Goal: Task Accomplishment & Management: Complete application form

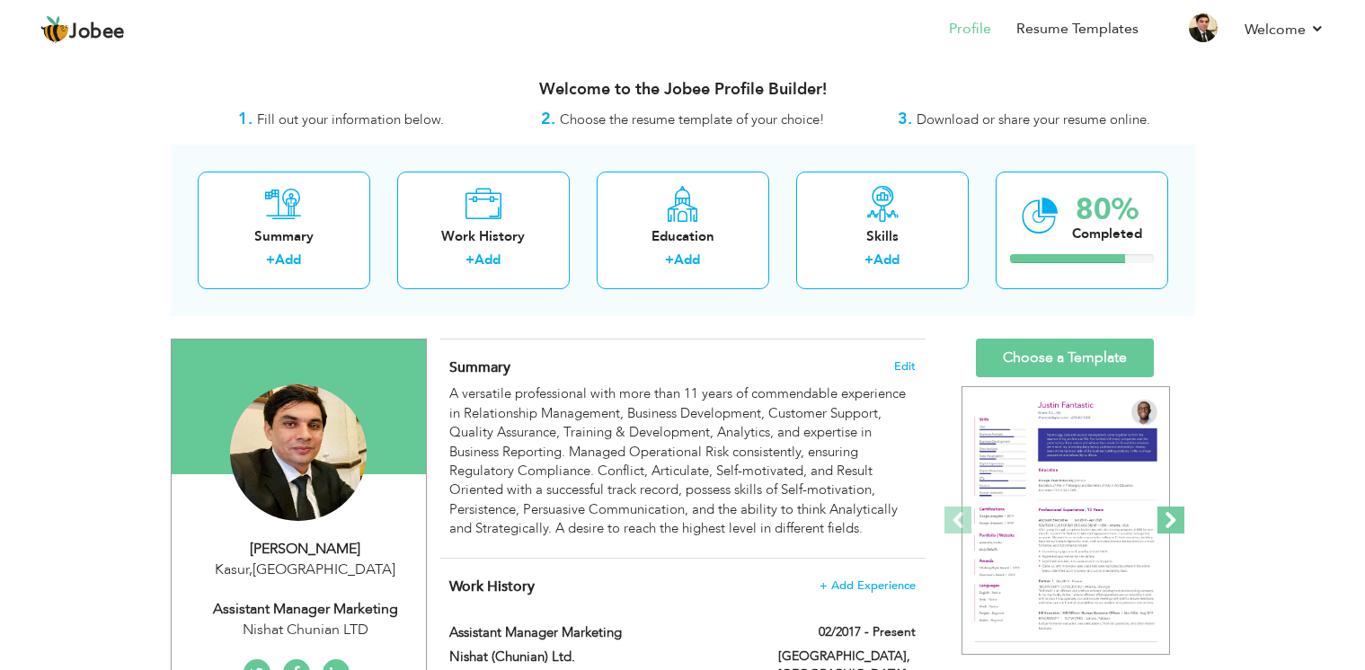
click at [1173, 514] on span at bounding box center [1170, 520] width 27 height 27
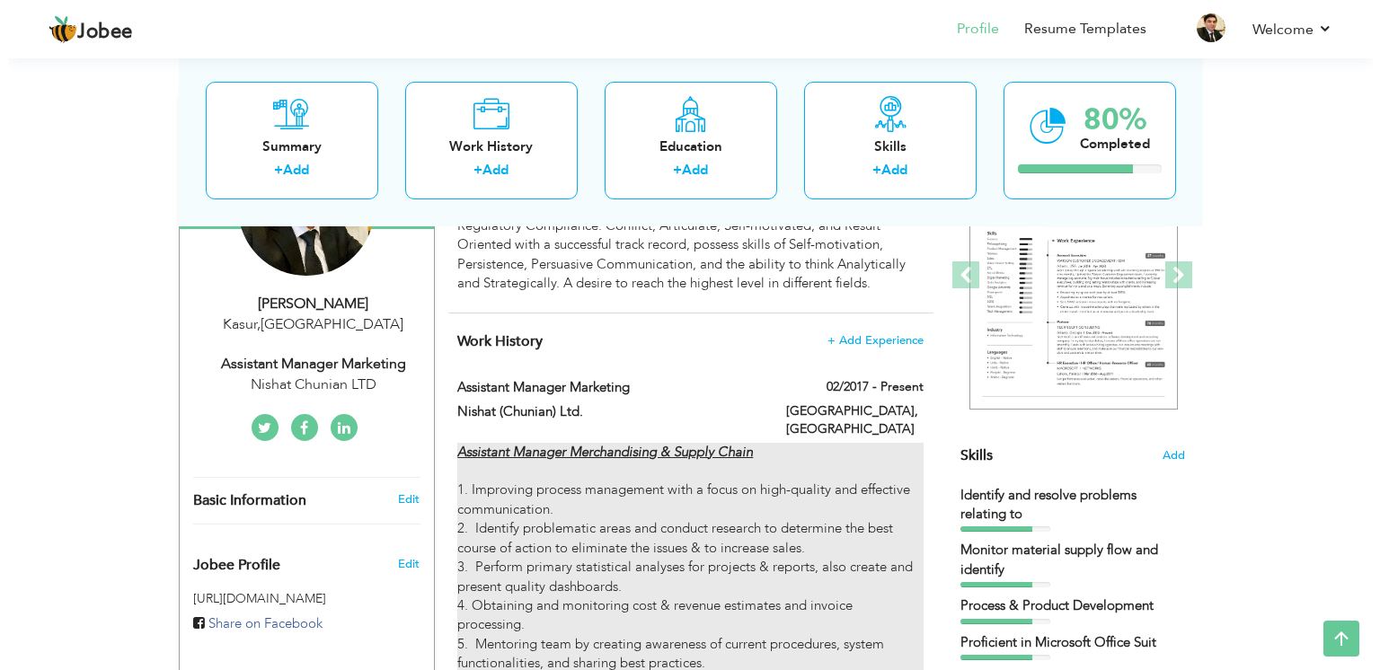
scroll to position [185, 0]
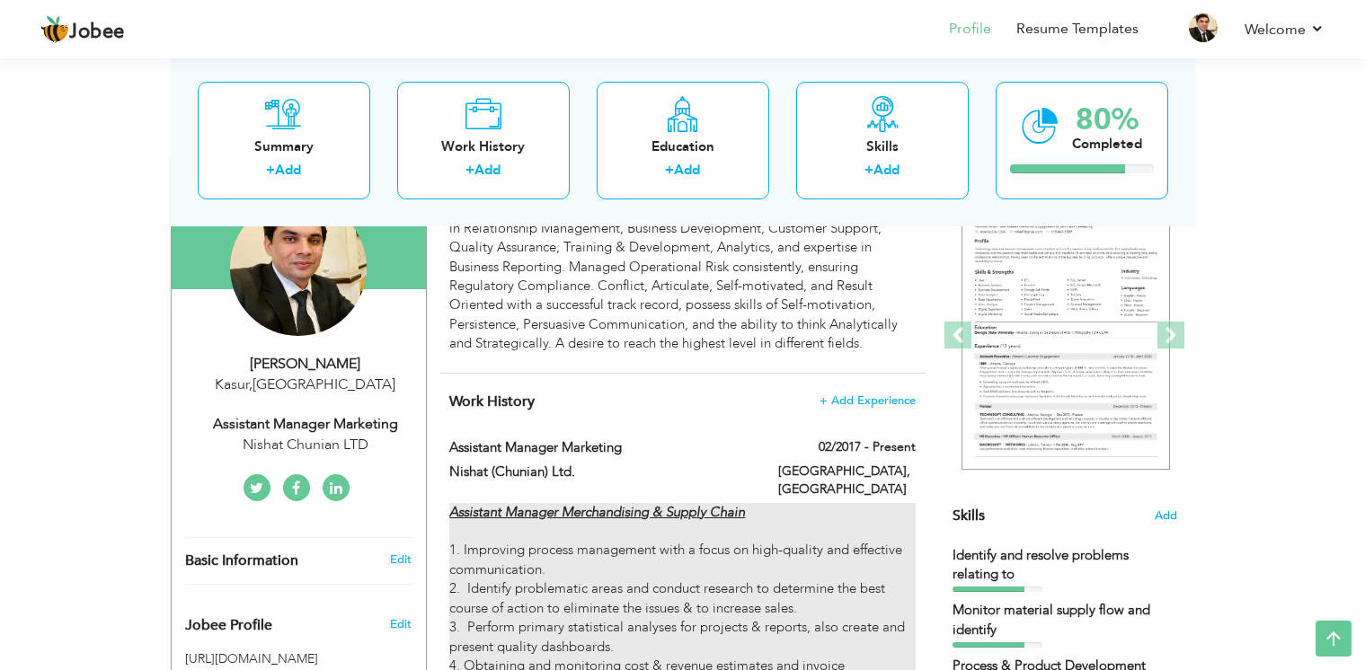
type input "Assistant Manager Marketing"
type input "Nishat (Chunian) Ltd."
type input "02/2017"
type input "[GEOGRAPHIC_DATA]"
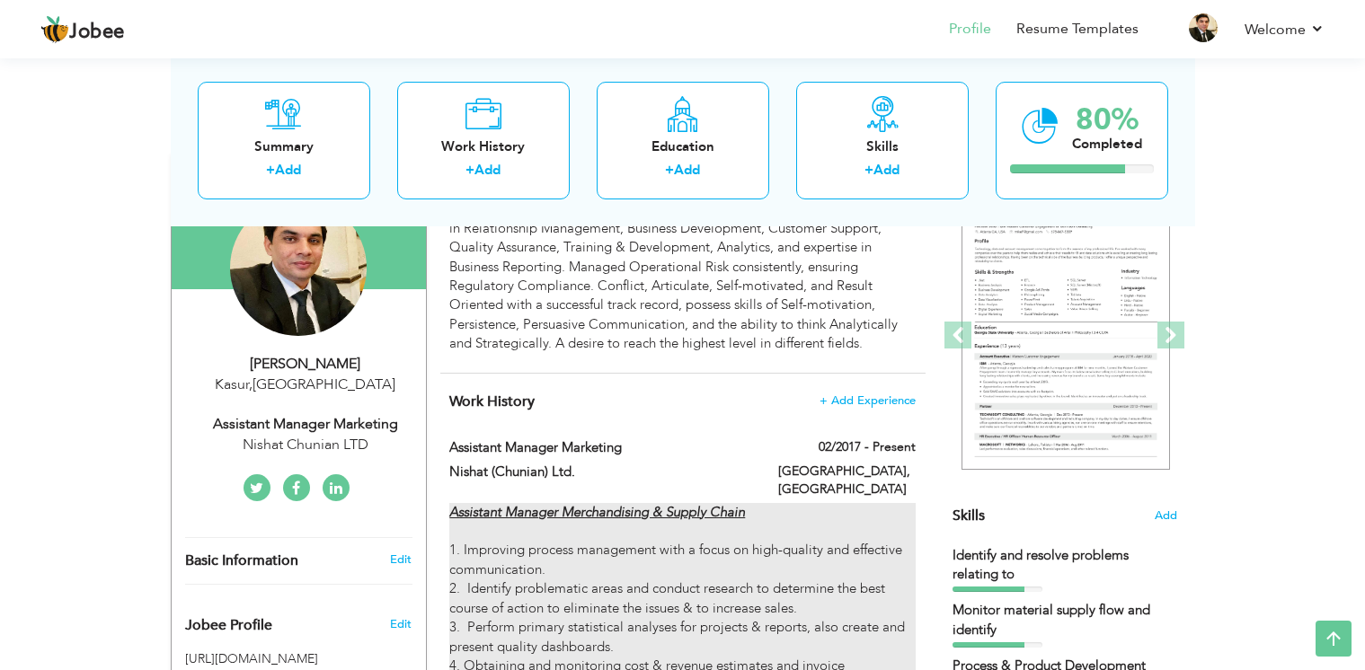
type input "[GEOGRAPHIC_DATA]"
checkbox input "true"
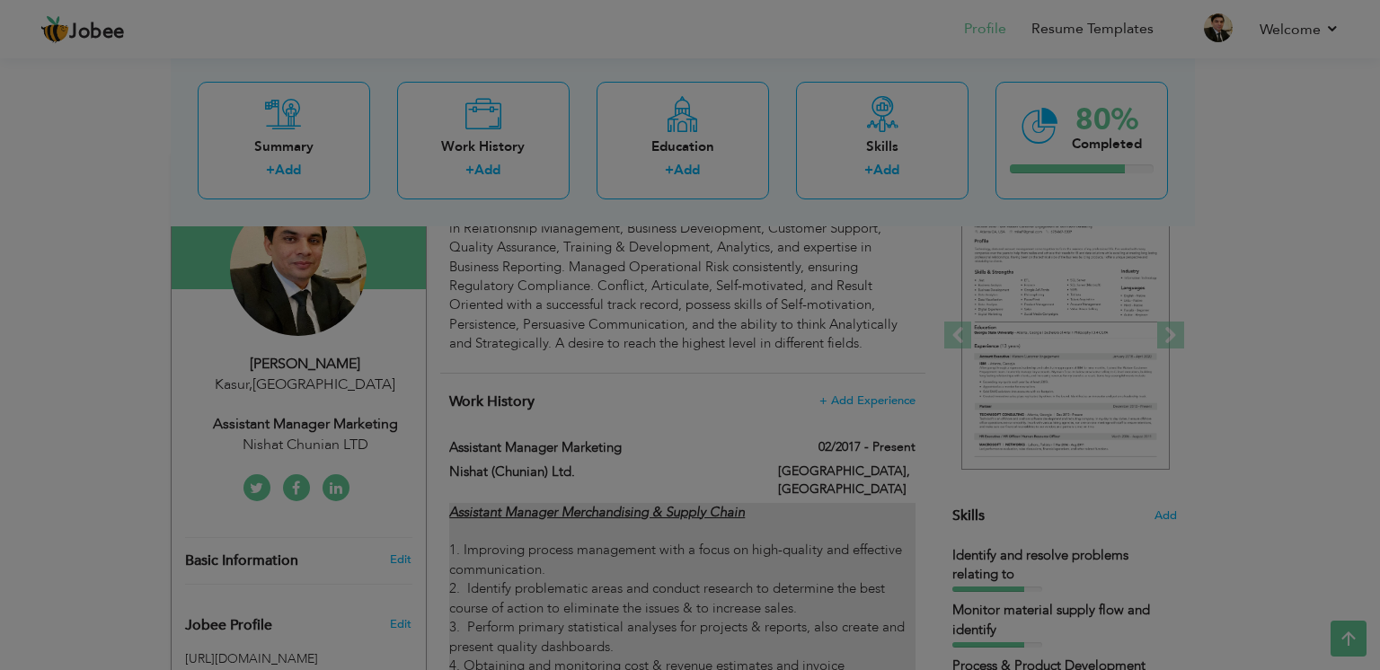
scroll to position [0, 0]
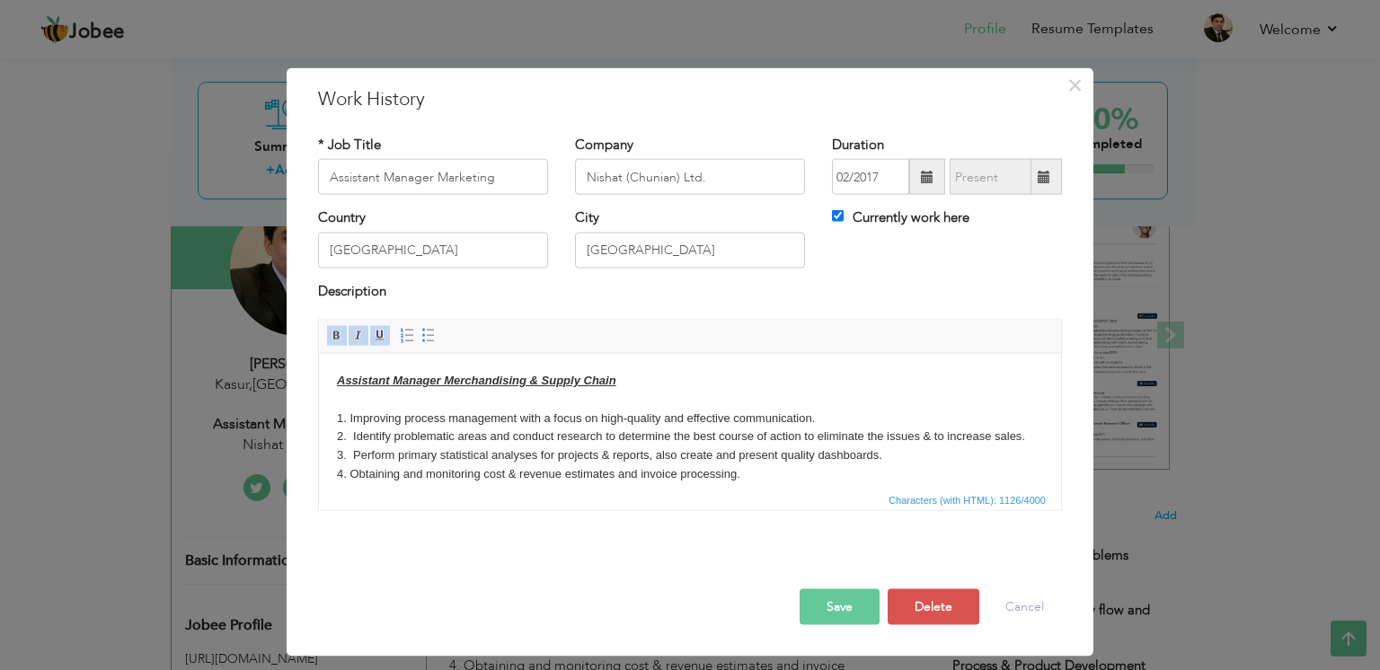
click at [641, 384] on body "Assistant Manager Merchandising & Supply Chain 1. Improving process management …" at bounding box center [690, 483] width 706 height 225
click at [619, 376] on body "Assistant Manager Merchandising & Supply Chain 1. Improving process management …" at bounding box center [690, 483] width 706 height 225
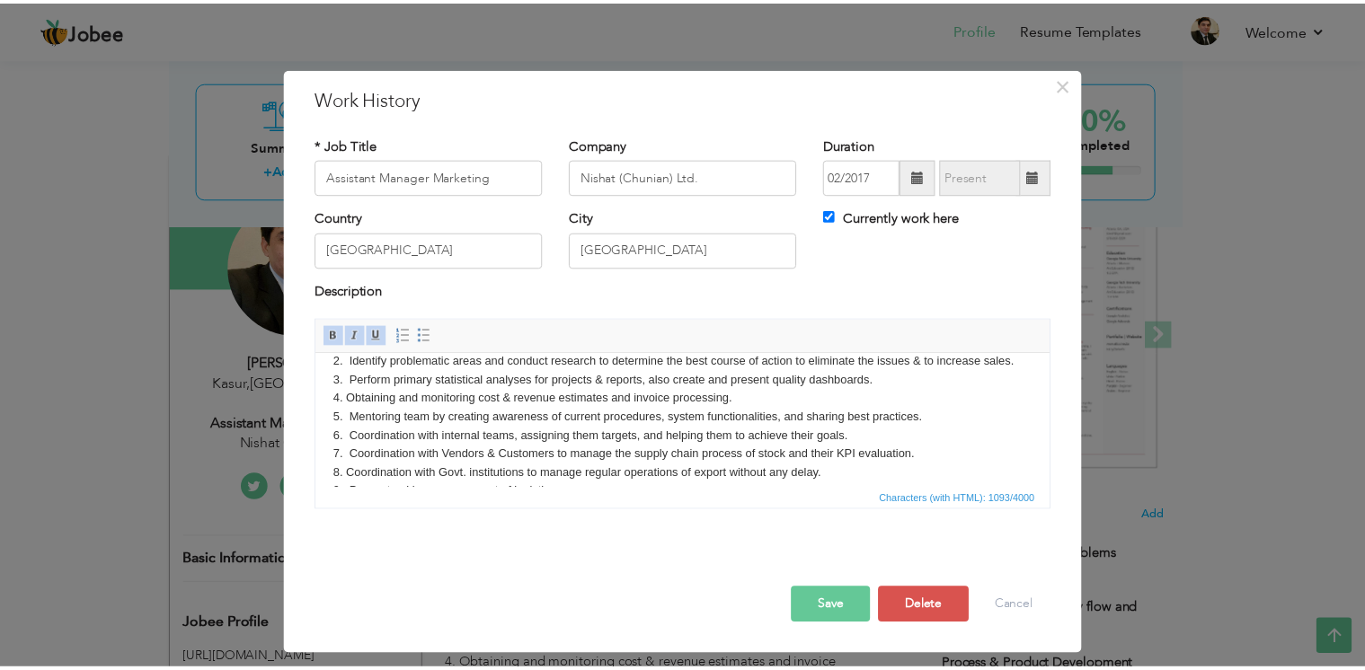
scroll to position [126, 0]
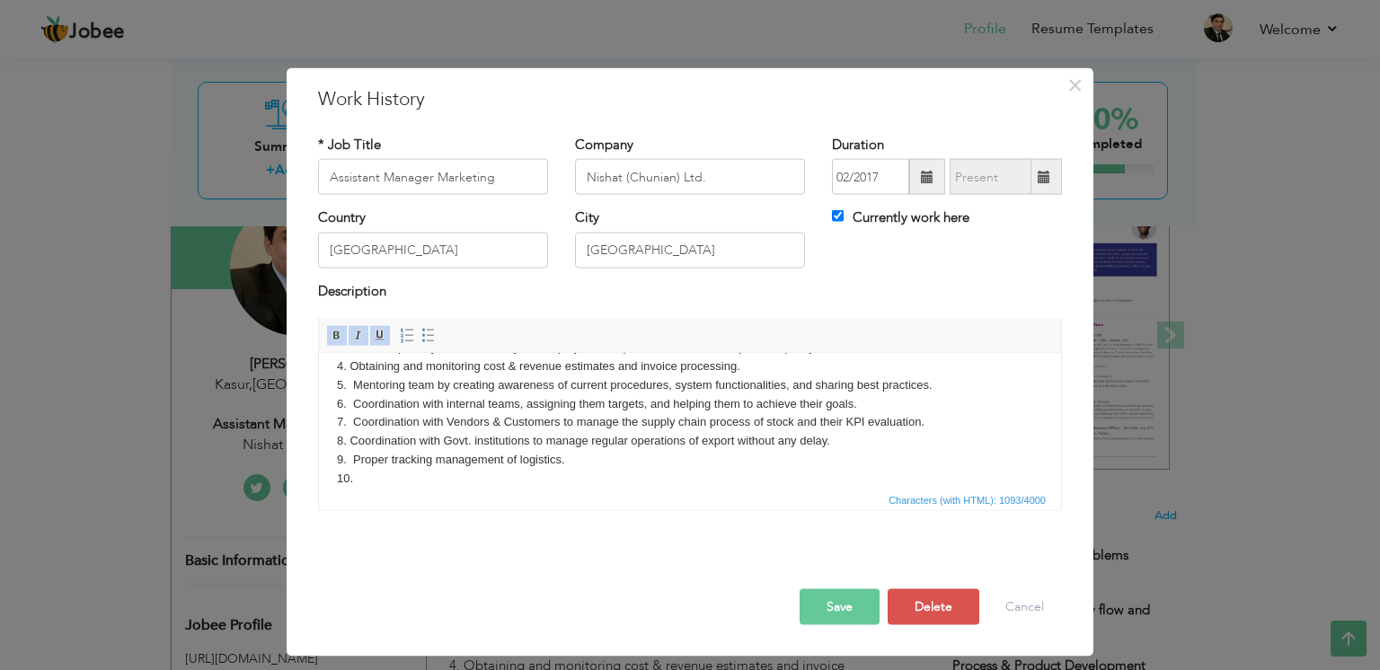
click at [816, 605] on button "Save" at bounding box center [840, 607] width 80 height 36
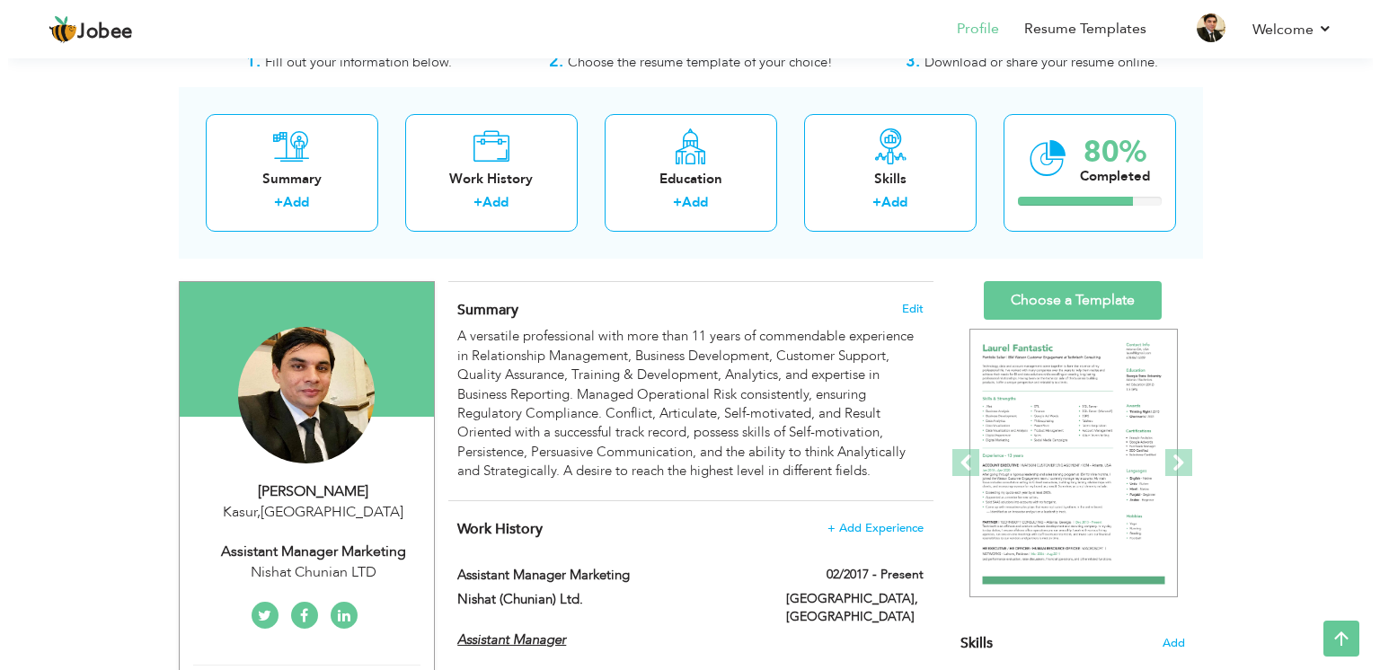
scroll to position [0, 0]
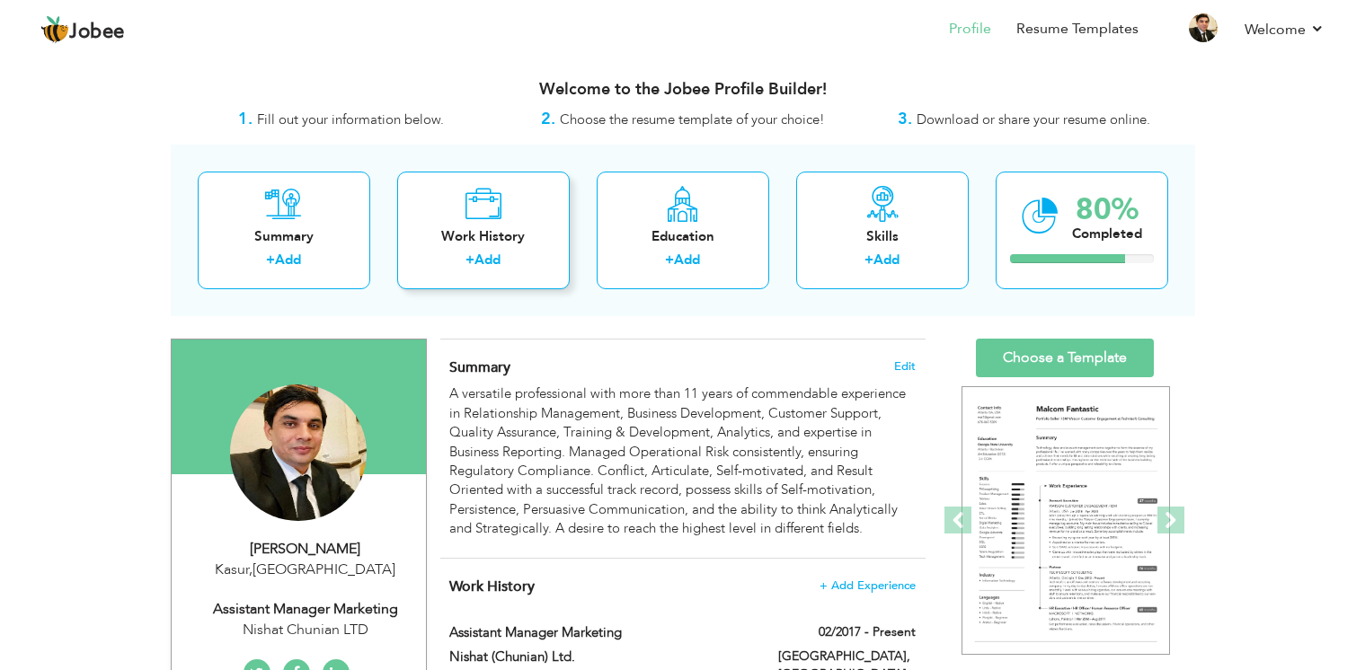
click at [494, 250] on div "Work History + Add" at bounding box center [483, 231] width 172 height 118
checkbox input "false"
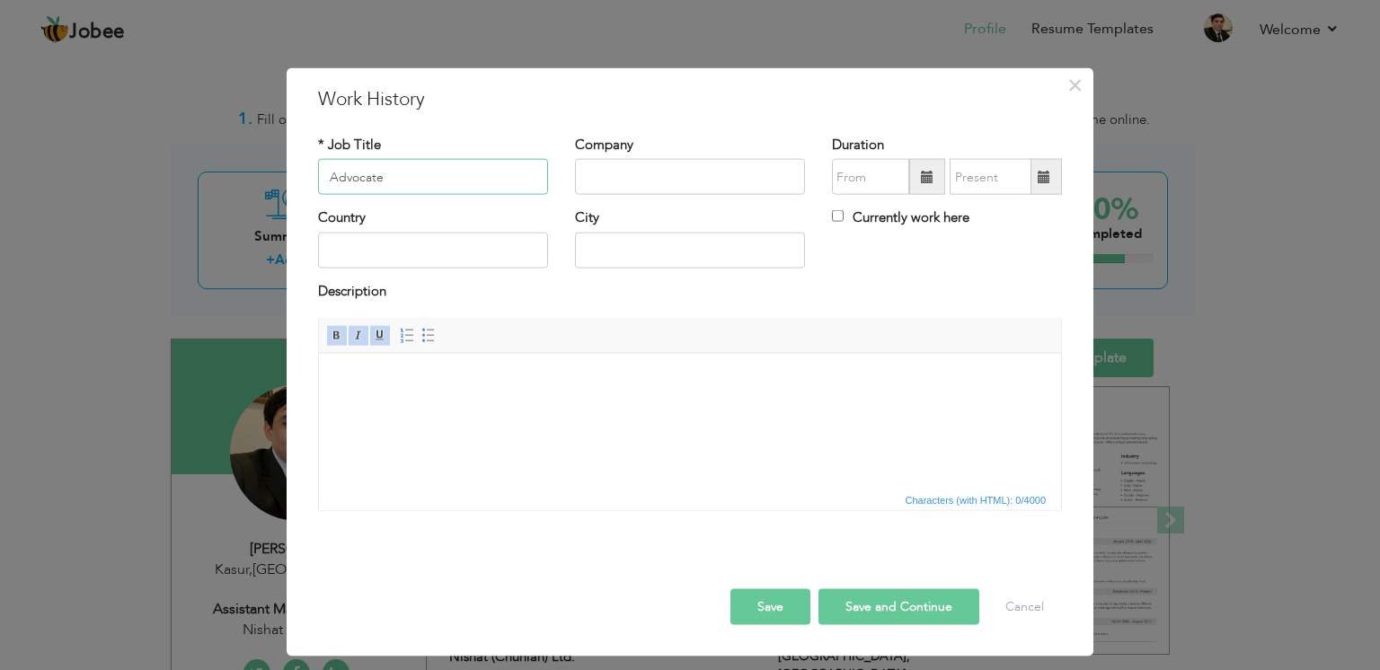
type input "Advocate"
click at [623, 173] on input "text" at bounding box center [690, 177] width 230 height 36
paste input "Barrister [PERSON_NAME] Associate"
type input "Barrister [PERSON_NAME] Associate"
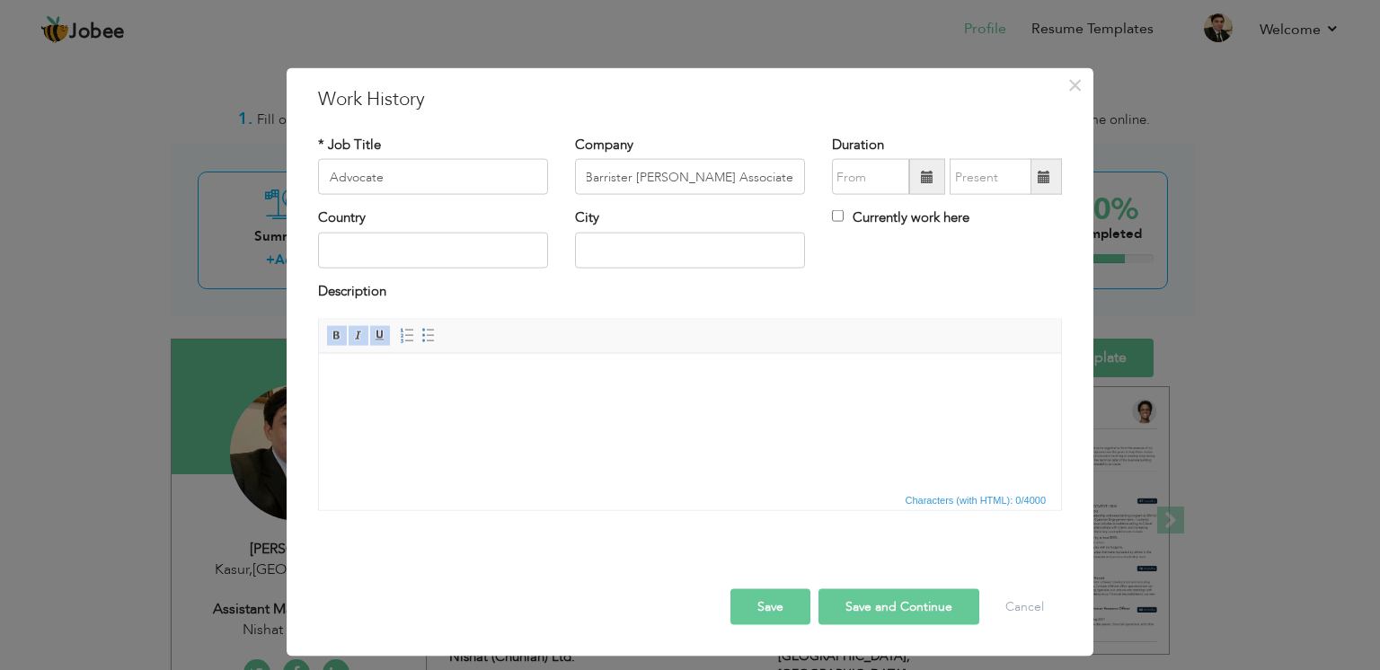
click at [913, 167] on span at bounding box center [927, 177] width 36 height 36
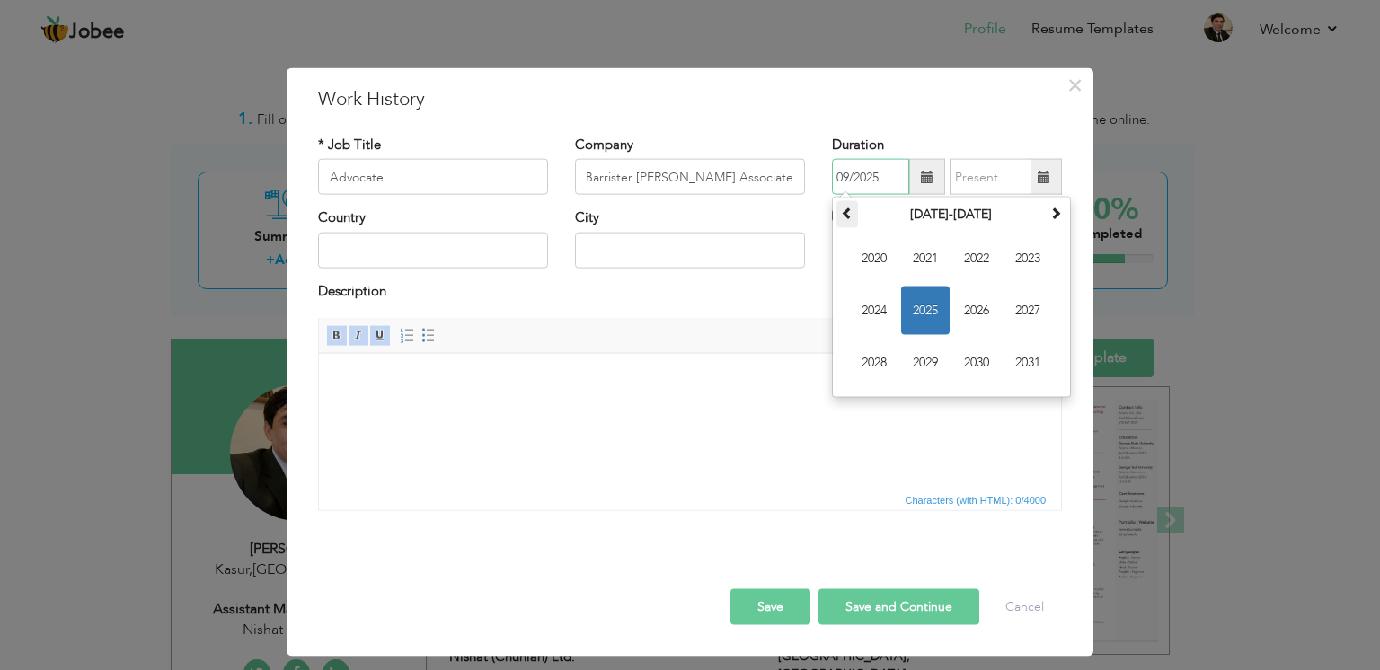
click at [844, 214] on span at bounding box center [847, 213] width 13 height 13
click at [927, 355] on span "2019" at bounding box center [925, 363] width 49 height 49
click at [909, 316] on span "Jun" at bounding box center [925, 311] width 49 height 49
type input "06/2019"
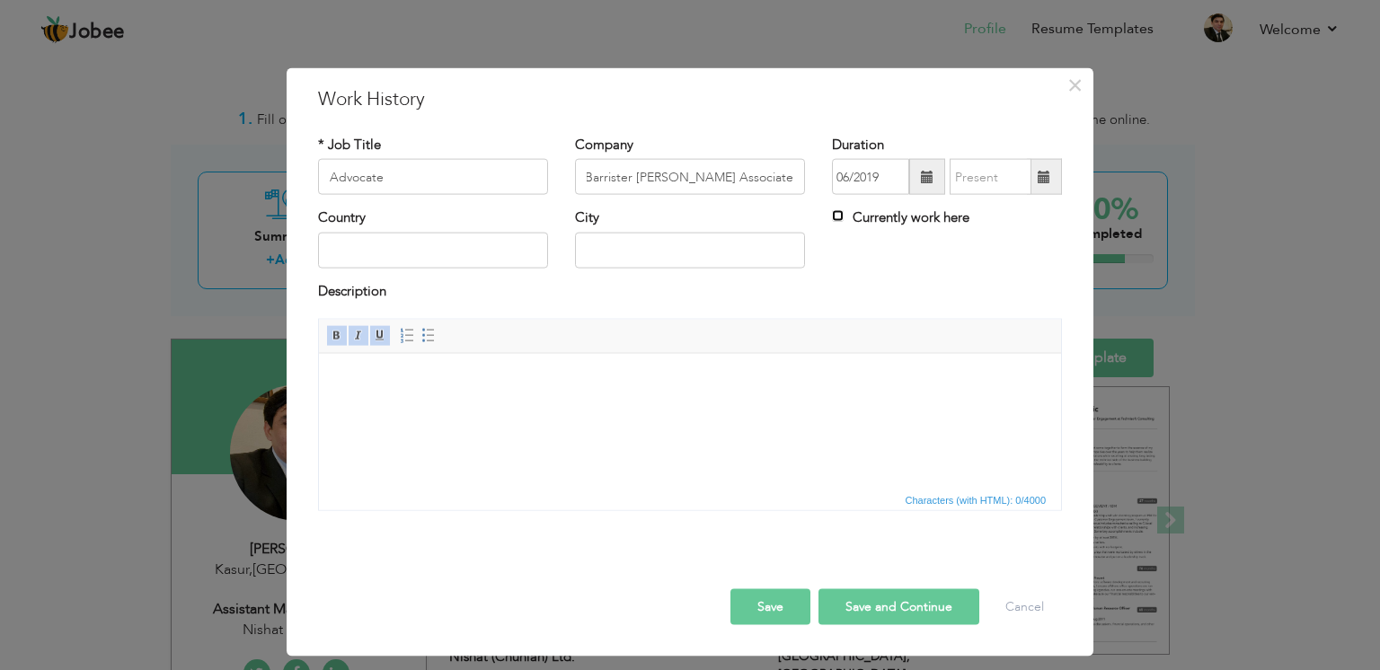
click at [832, 216] on input "Currently work here" at bounding box center [838, 216] width 12 height 12
checkbox input "true"
click at [405, 257] on input "text" at bounding box center [433, 250] width 230 height 36
type input "[GEOGRAPHIC_DATA]"
click at [667, 241] on input "text" at bounding box center [690, 250] width 230 height 36
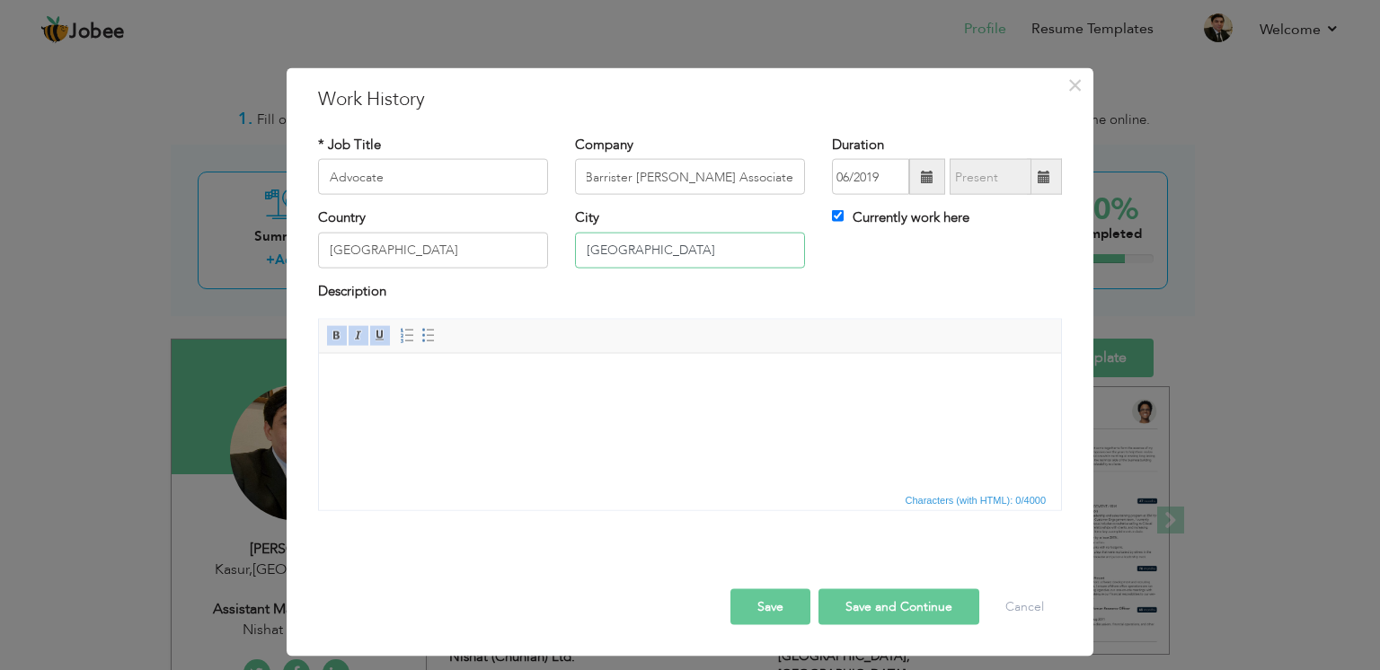
type input "[GEOGRAPHIC_DATA]"
click at [609, 288] on div "Description" at bounding box center [690, 292] width 744 height 23
click at [399, 394] on html at bounding box center [690, 420] width 742 height 135
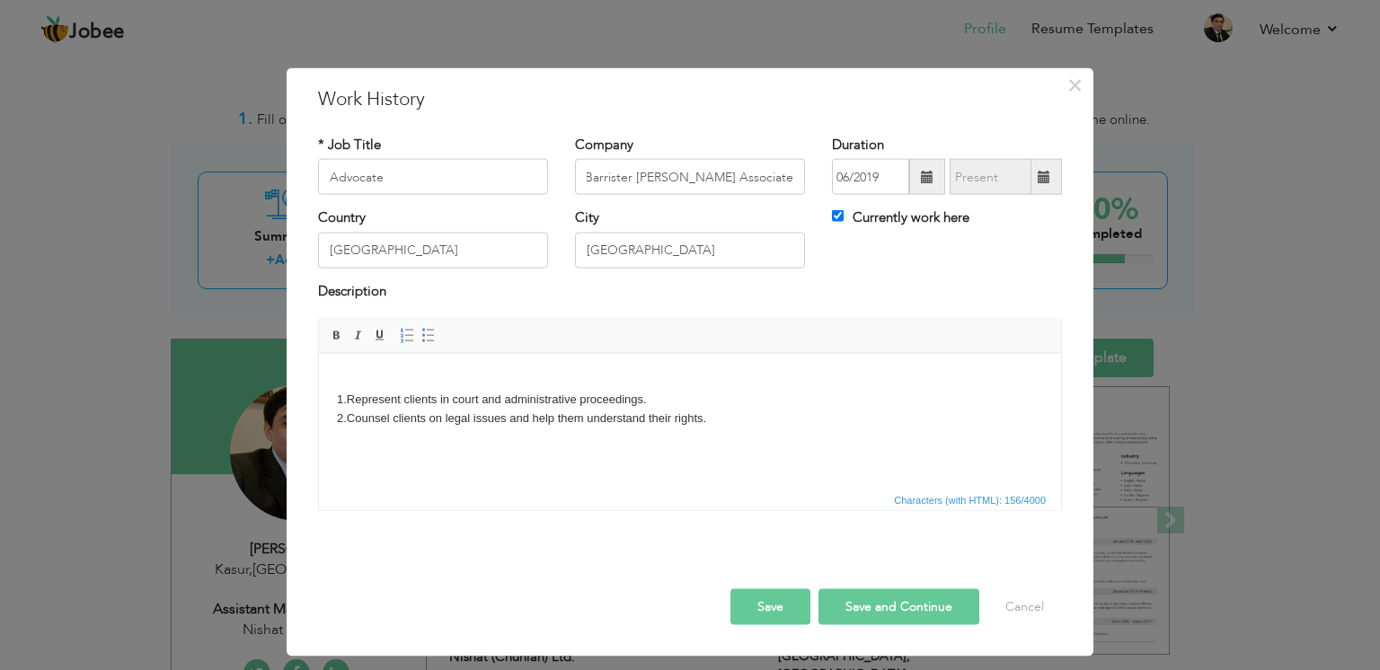
click at [688, 424] on body "1.Represent clients in court and administrative proceedings. 2.Counsel clients …" at bounding box center [690, 408] width 706 height 75
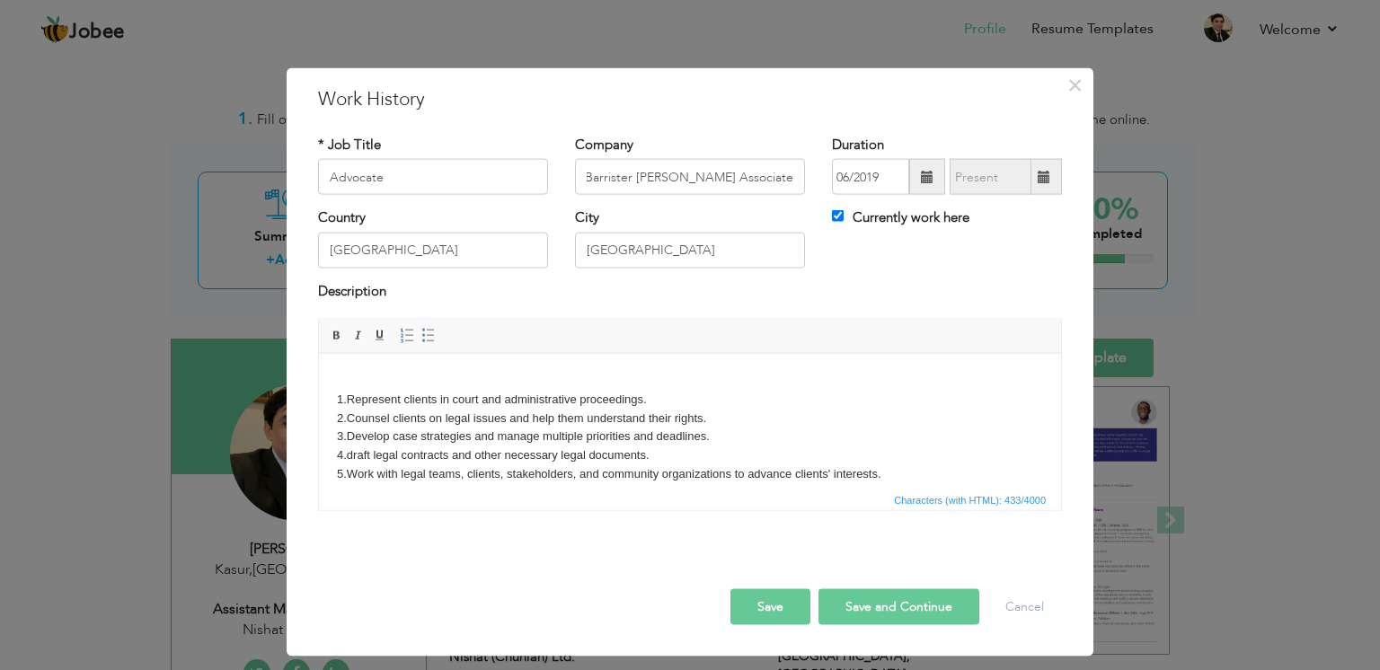
click at [352, 379] on body "1.Represent clients in court and administrative proceedings. 2.Counsel clients …" at bounding box center [690, 436] width 706 height 131
click at [871, 602] on button "Save and Continue" at bounding box center [898, 607] width 161 height 36
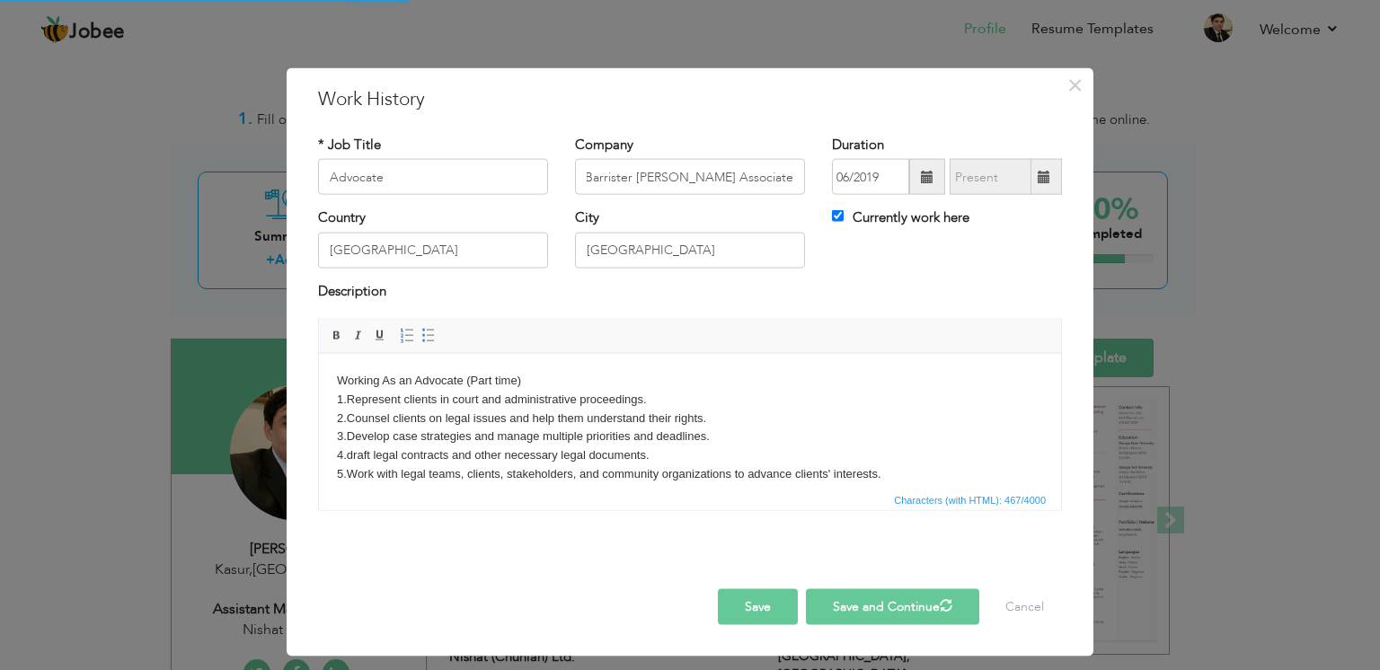
checkbox input "false"
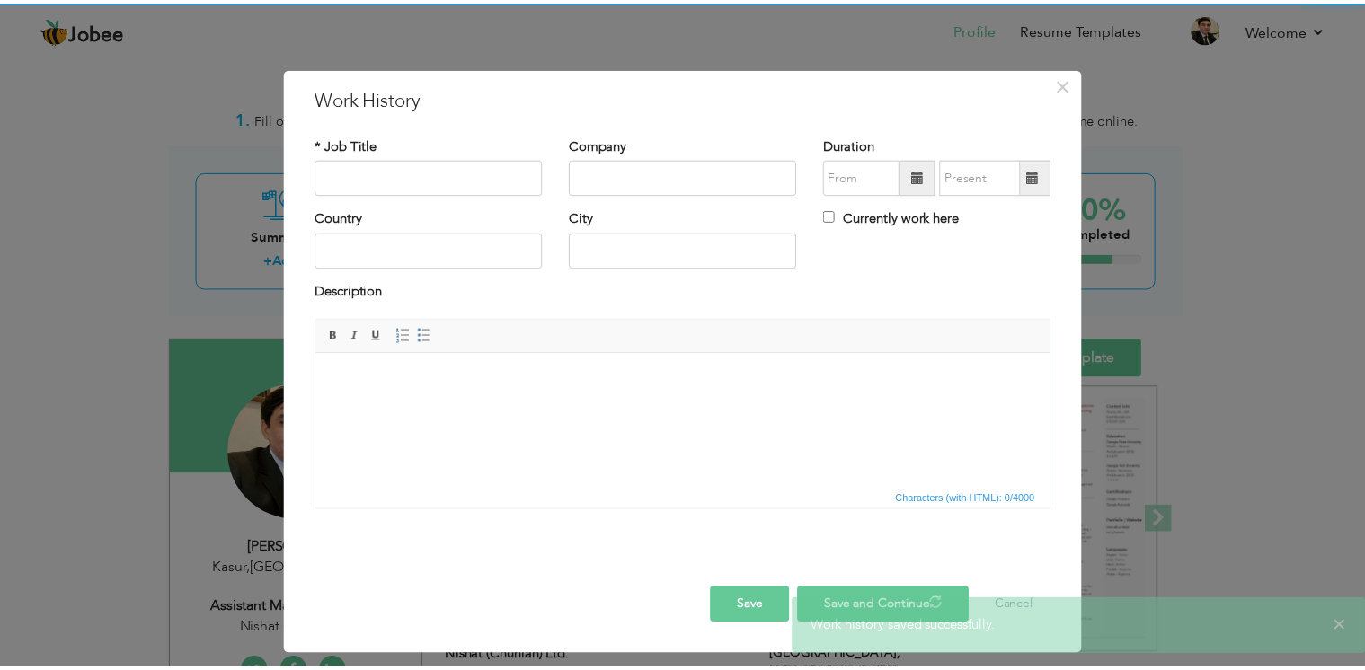
scroll to position [0, 0]
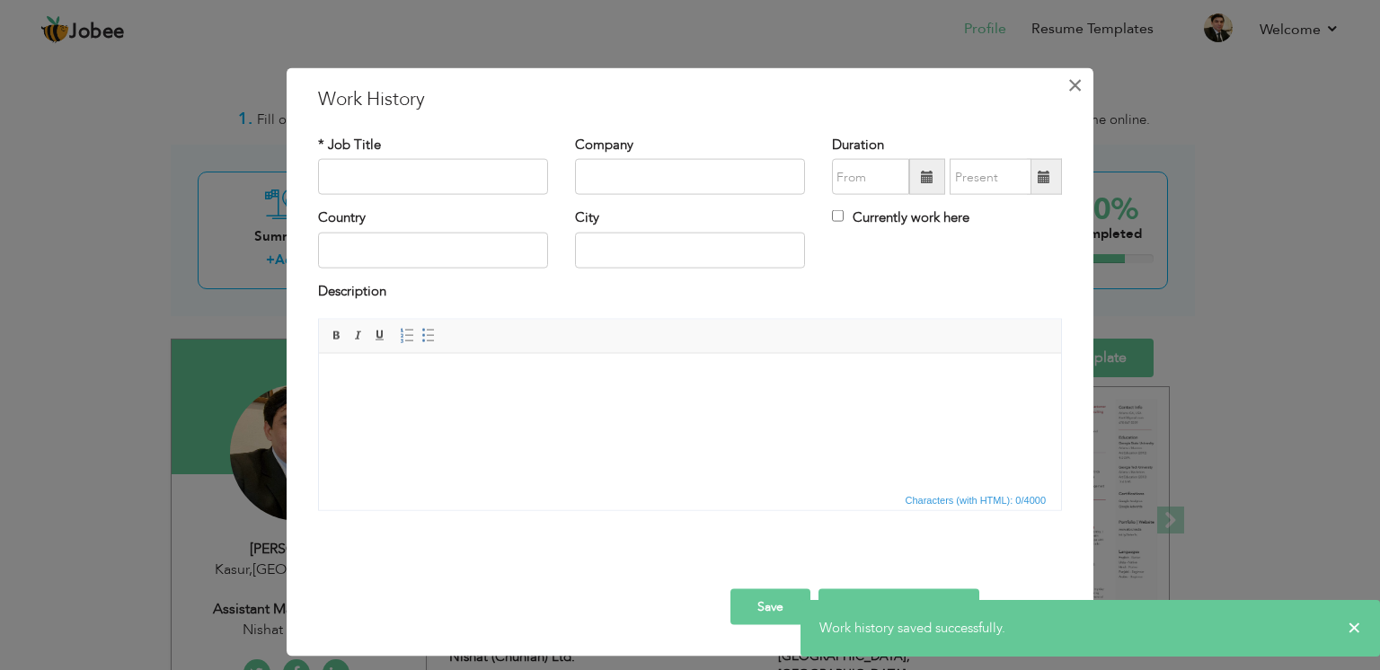
click at [1069, 83] on button "×" at bounding box center [1074, 85] width 29 height 29
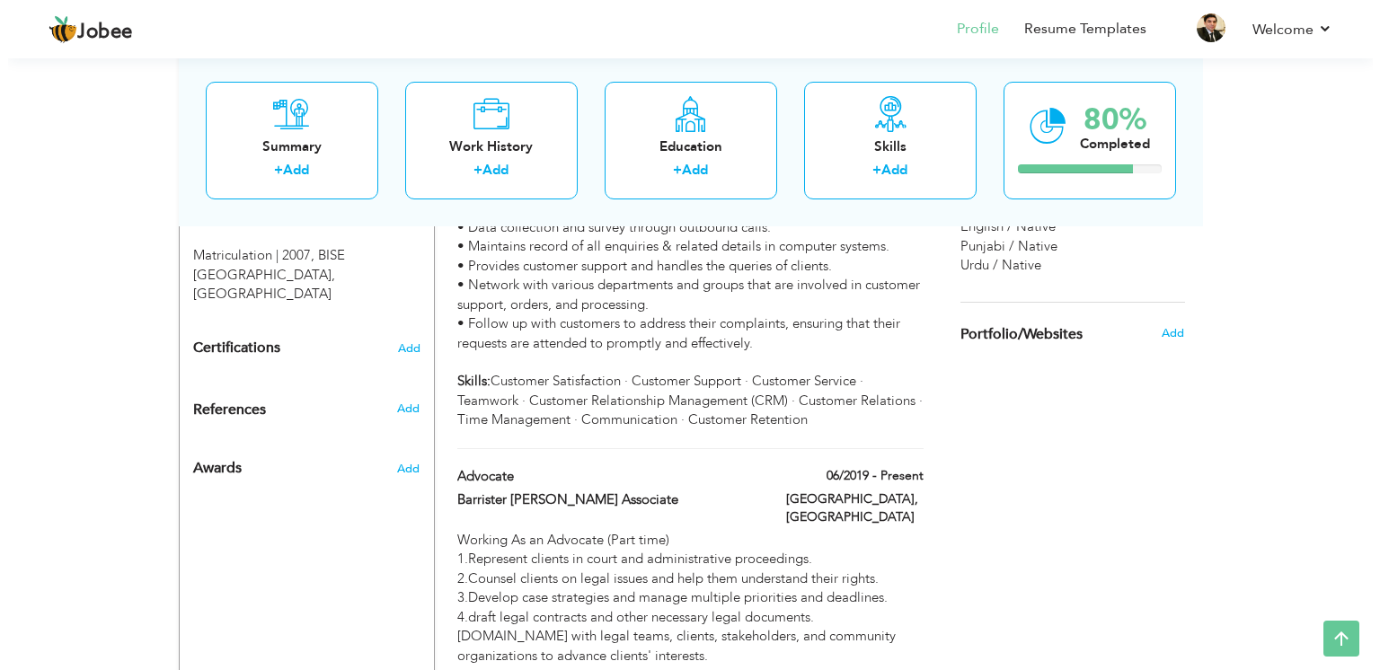
scroll to position [1064, 0]
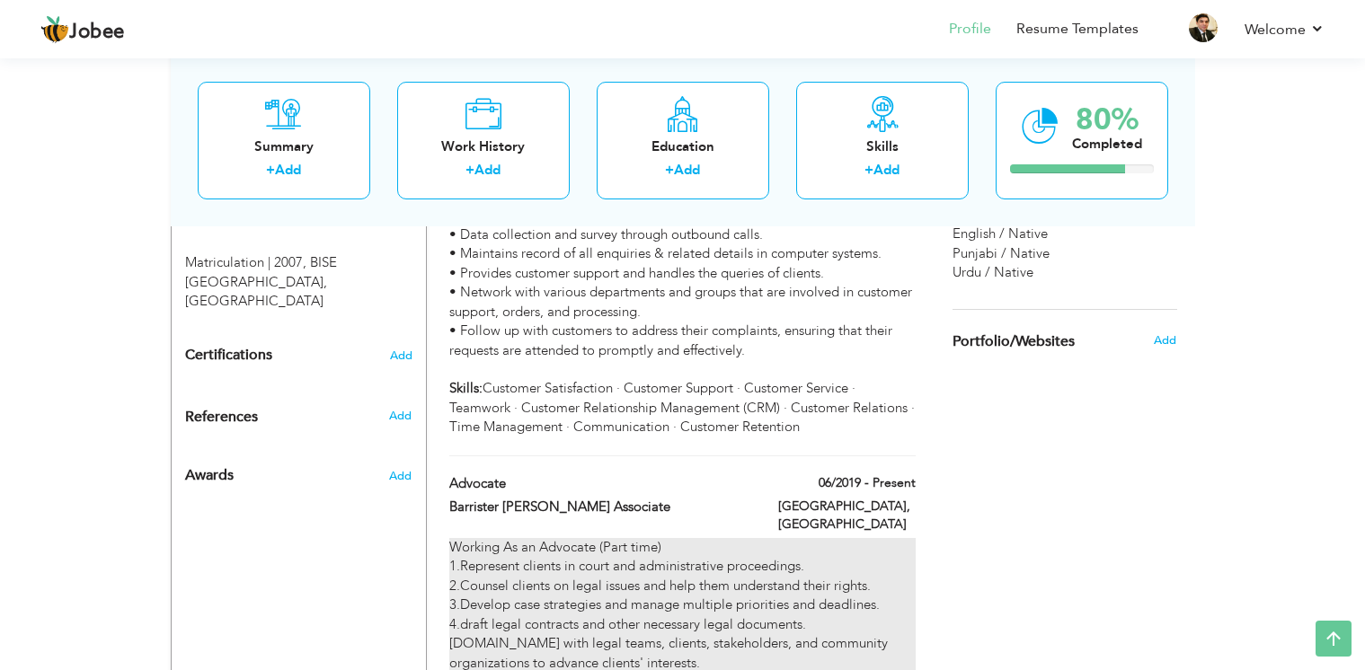
click at [667, 548] on div "Working As an Advocate (Part time) 1.Represent clients in court and administrat…" at bounding box center [681, 615] width 465 height 154
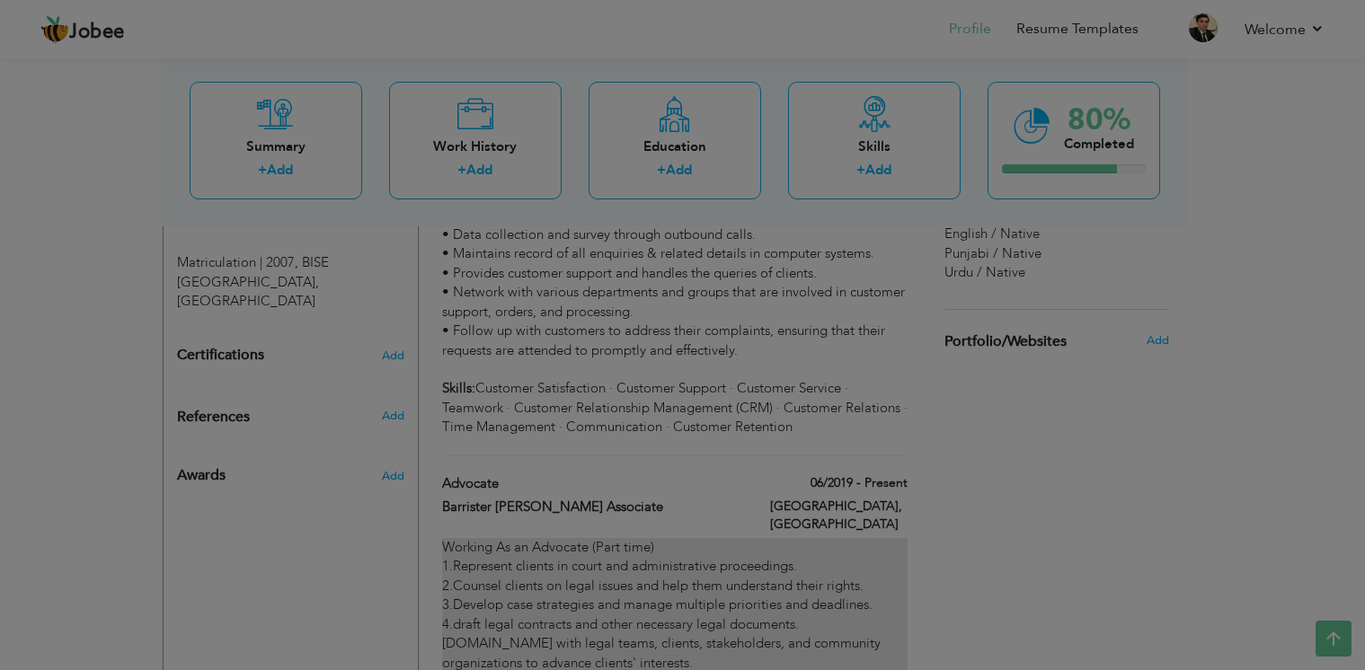
type input "Advocate"
type input "Barrister [PERSON_NAME] Associate"
type input "06/2019"
type input "[GEOGRAPHIC_DATA]"
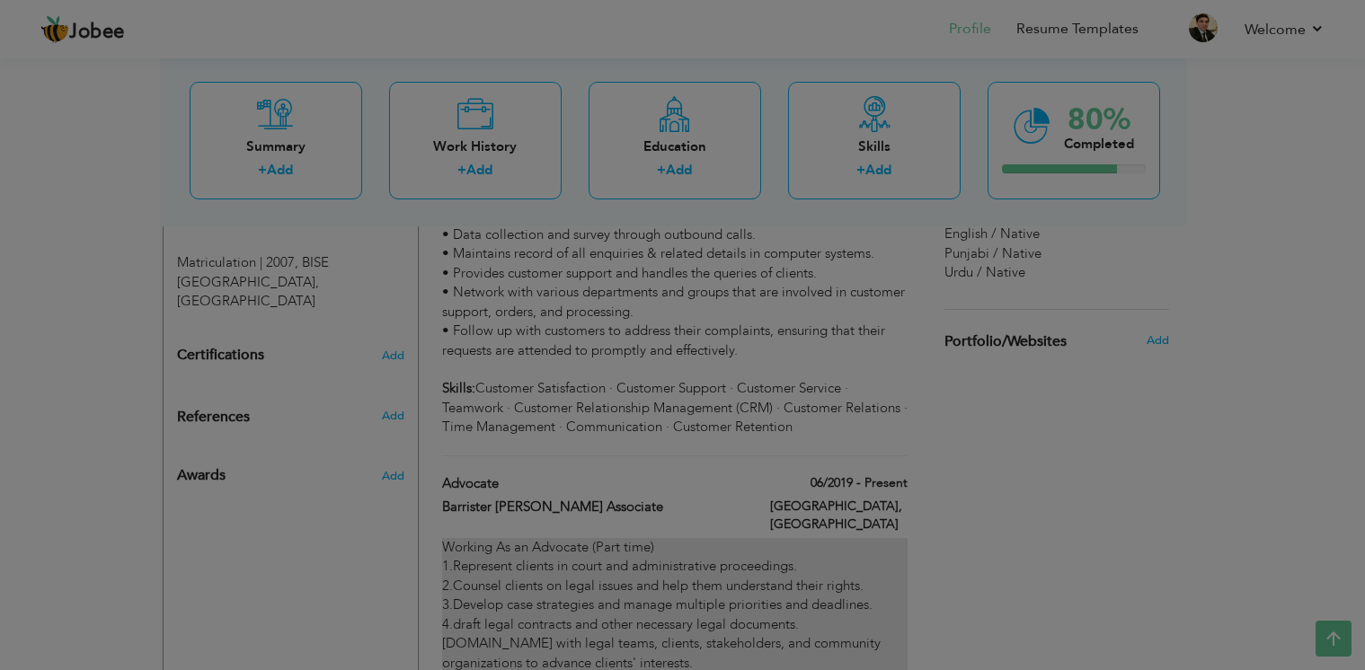
checkbox input "true"
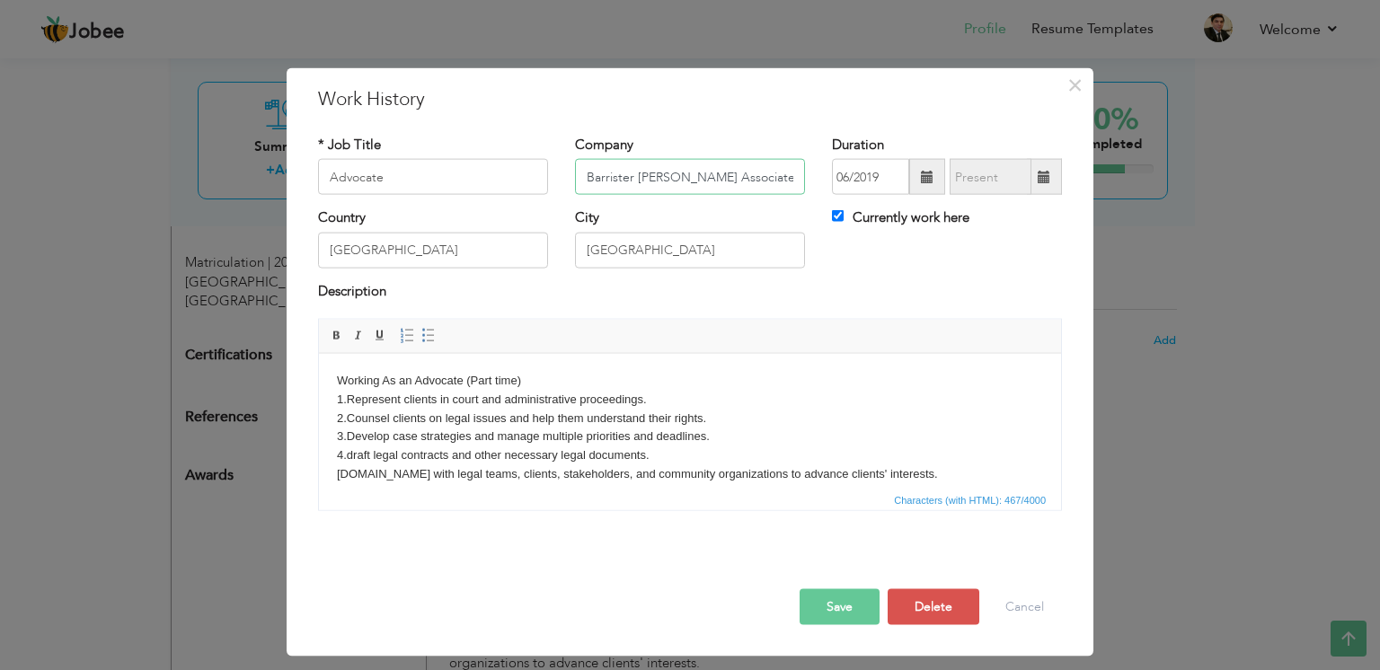
click at [664, 183] on input "Barrister [PERSON_NAME] Associate" at bounding box center [690, 177] width 230 height 36
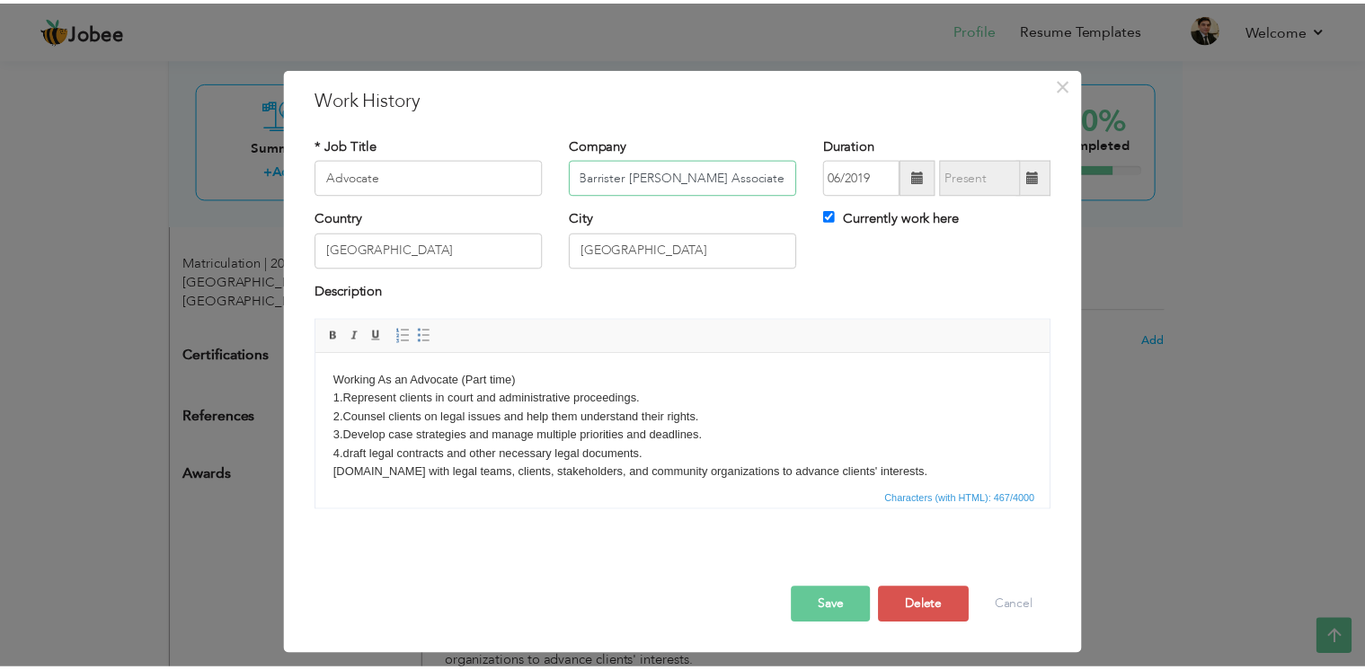
scroll to position [0, 25]
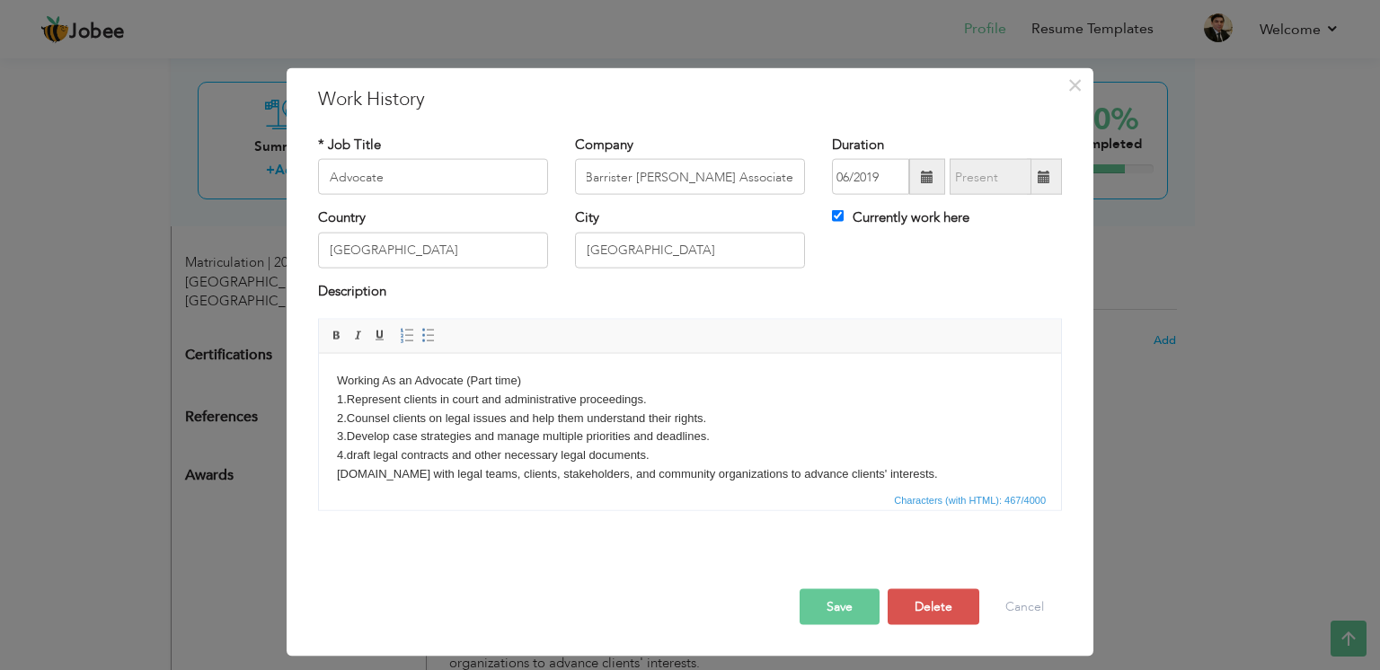
click at [523, 384] on body "Working As an Advocate (Part time) 1.Represent clients in court and administrat…" at bounding box center [690, 436] width 706 height 131
click at [330, 334] on span at bounding box center [337, 336] width 14 height 14
click at [373, 336] on span at bounding box center [380, 336] width 14 height 14
click at [351, 332] on span at bounding box center [358, 336] width 14 height 14
click at [464, 418] on body "Working As an Advocate (Part time) 1.Represent clients in court and administrat…" at bounding box center [690, 436] width 706 height 131
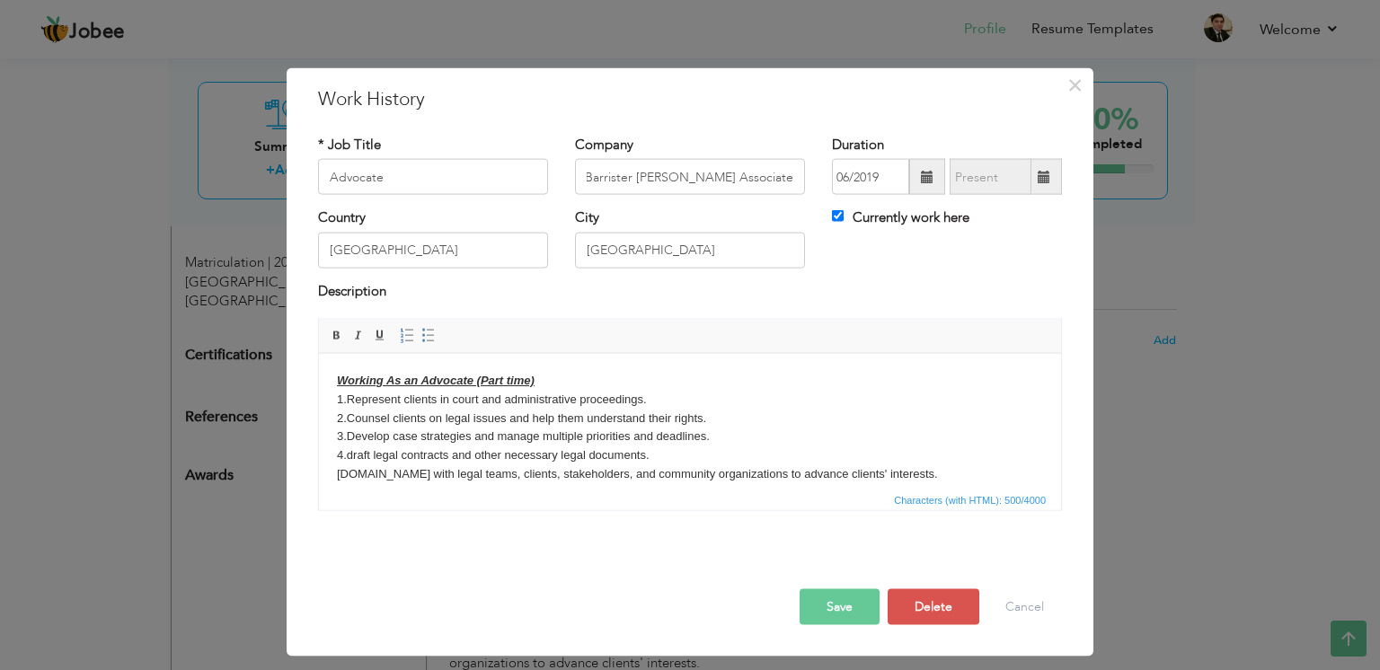
click at [834, 605] on button "Save" at bounding box center [840, 607] width 80 height 36
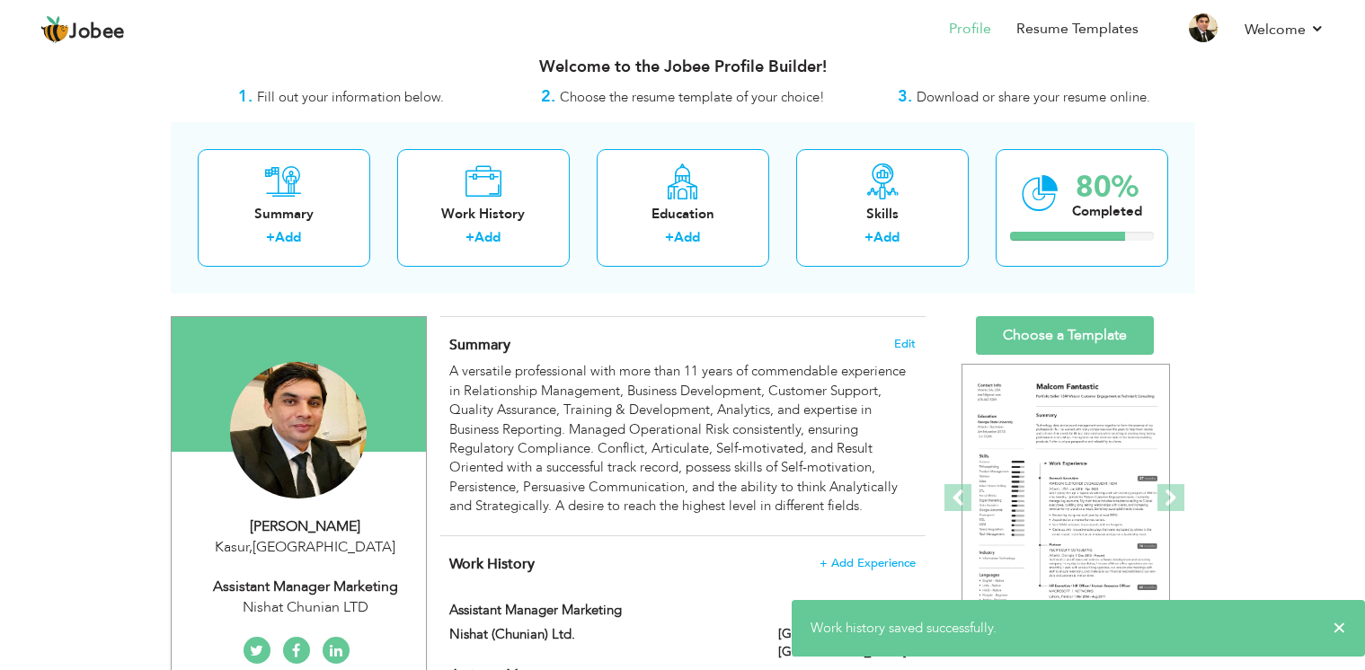
scroll to position [0, 0]
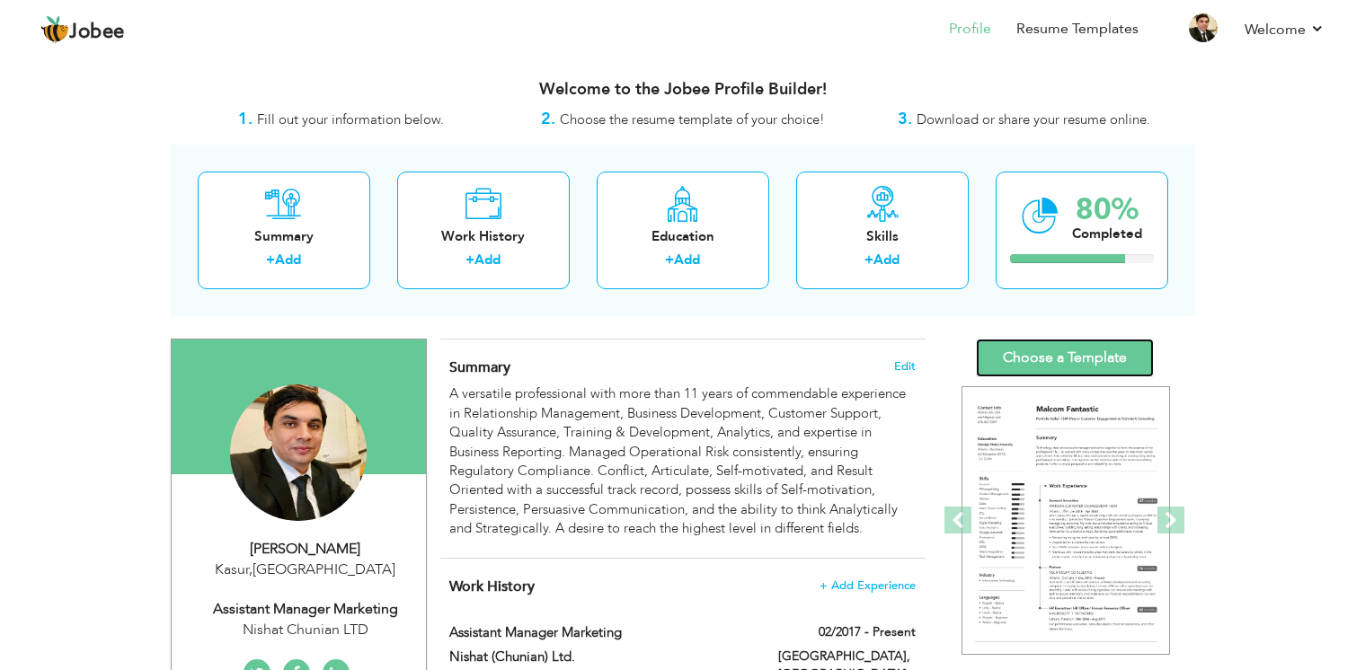
click at [1081, 365] on link "Choose a Template" at bounding box center [1065, 358] width 178 height 39
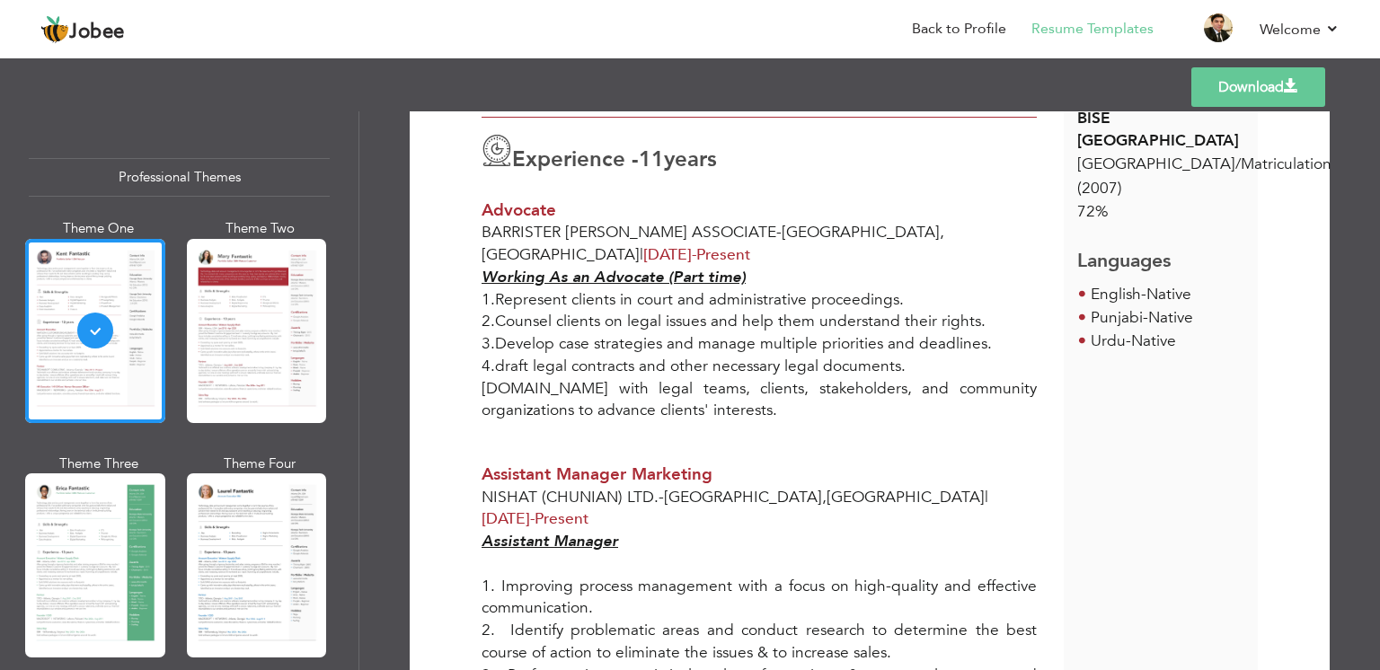
scroll to position [616, 0]
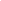
click at [0, 0] on html "Jobee {{profile}} Resume Templates Resume Templates Cover Letters About My Resu…" at bounding box center [0, 0] width 0 height 0
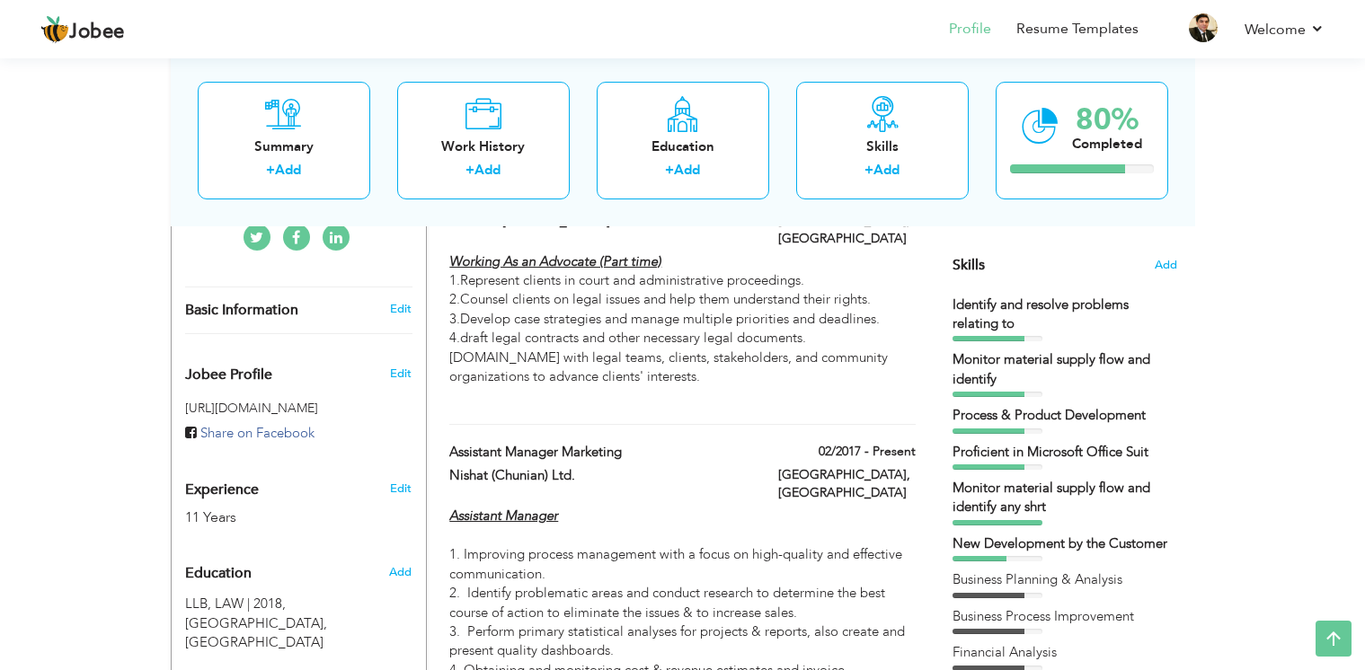
scroll to position [410, 0]
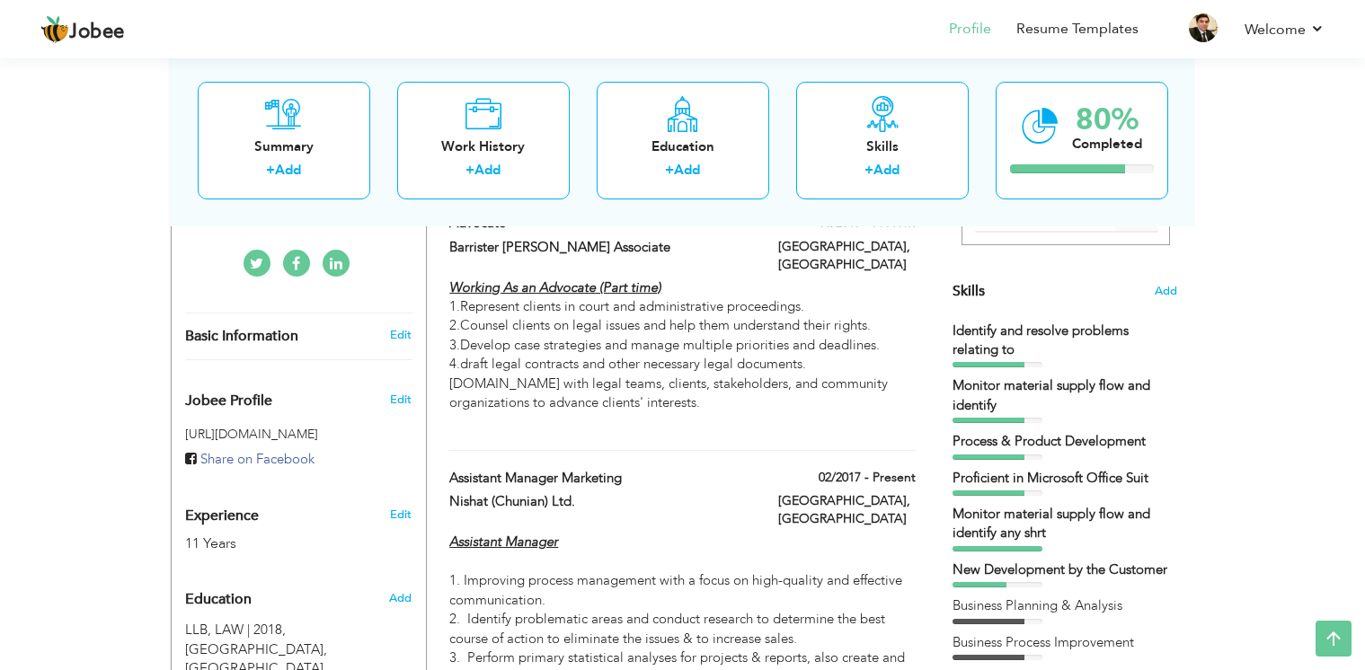
drag, startPoint x: 724, startPoint y: 326, endPoint x: 729, endPoint y: 677, distance: 351.3
click "Jobee Profile Resume Templates Resume Templates Cover Letters About My Resume W…"
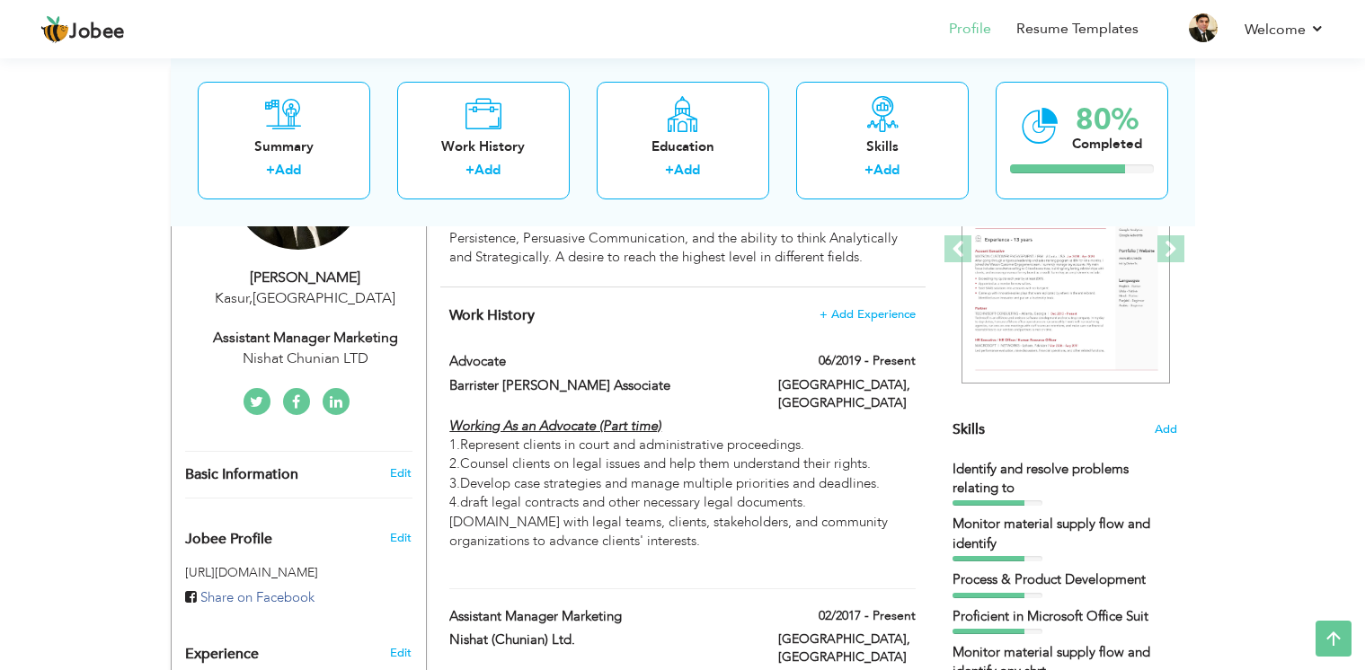
scroll to position [257, 0]
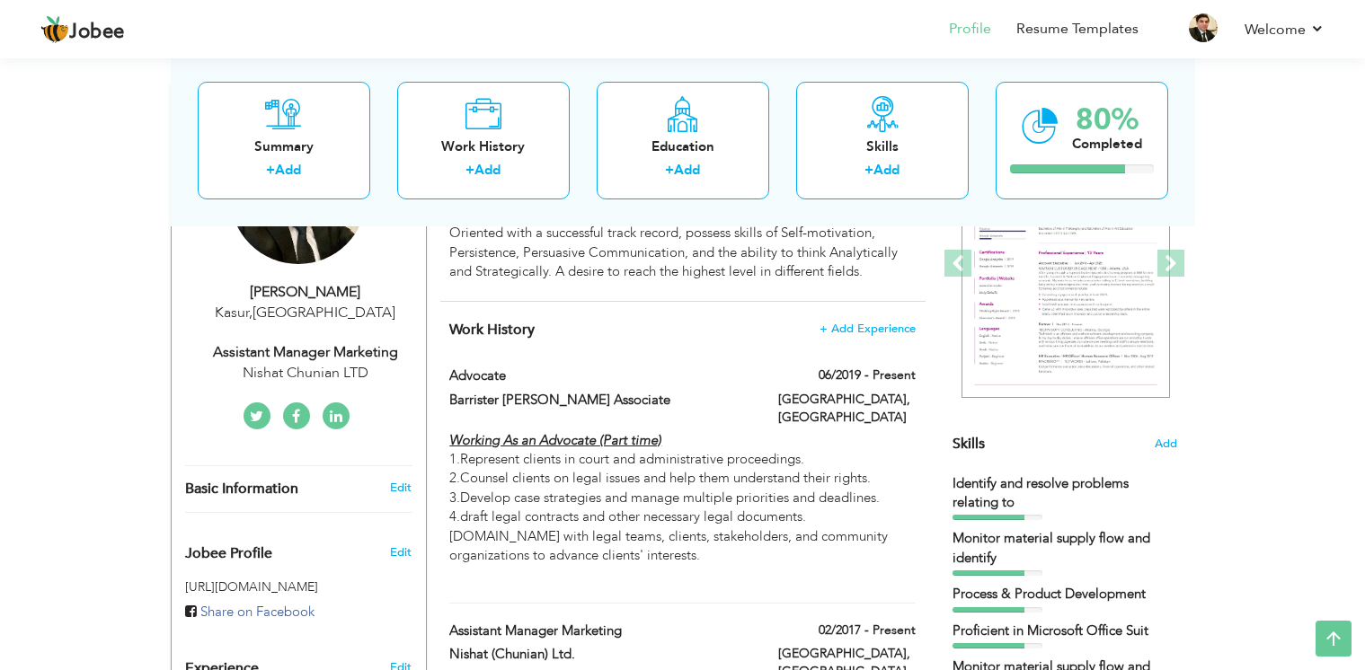
drag, startPoint x: 809, startPoint y: 441, endPoint x: 979, endPoint y: 535, distance: 194.2
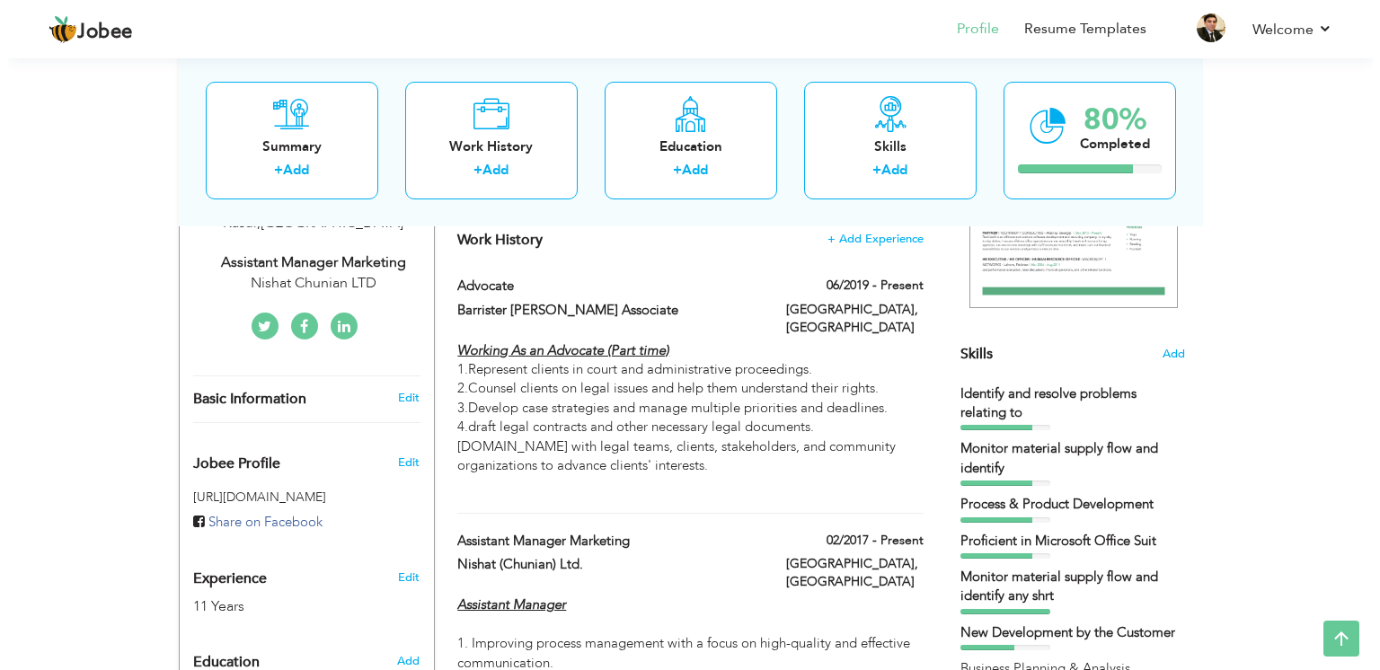
scroll to position [328, 0]
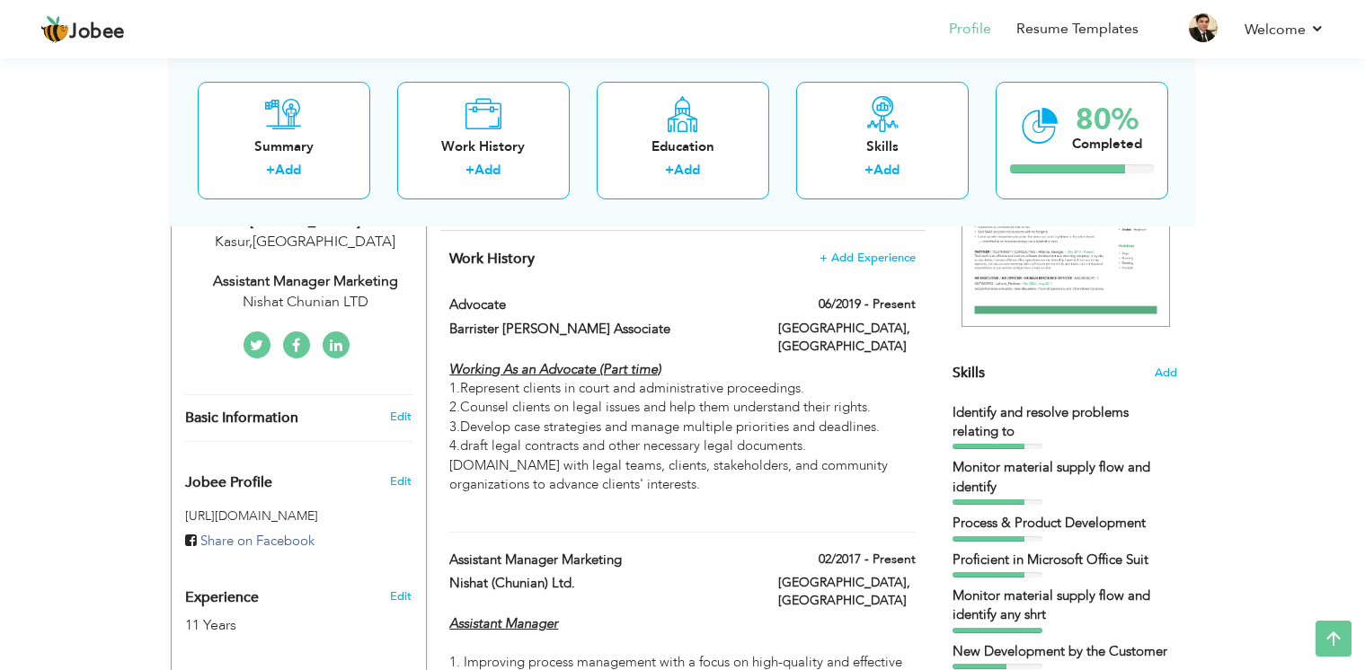
drag, startPoint x: 618, startPoint y: 429, endPoint x: 970, endPoint y: 435, distance: 352.2
click at [866, 314] on label "06/2019 - Present" at bounding box center [866, 305] width 97 height 18
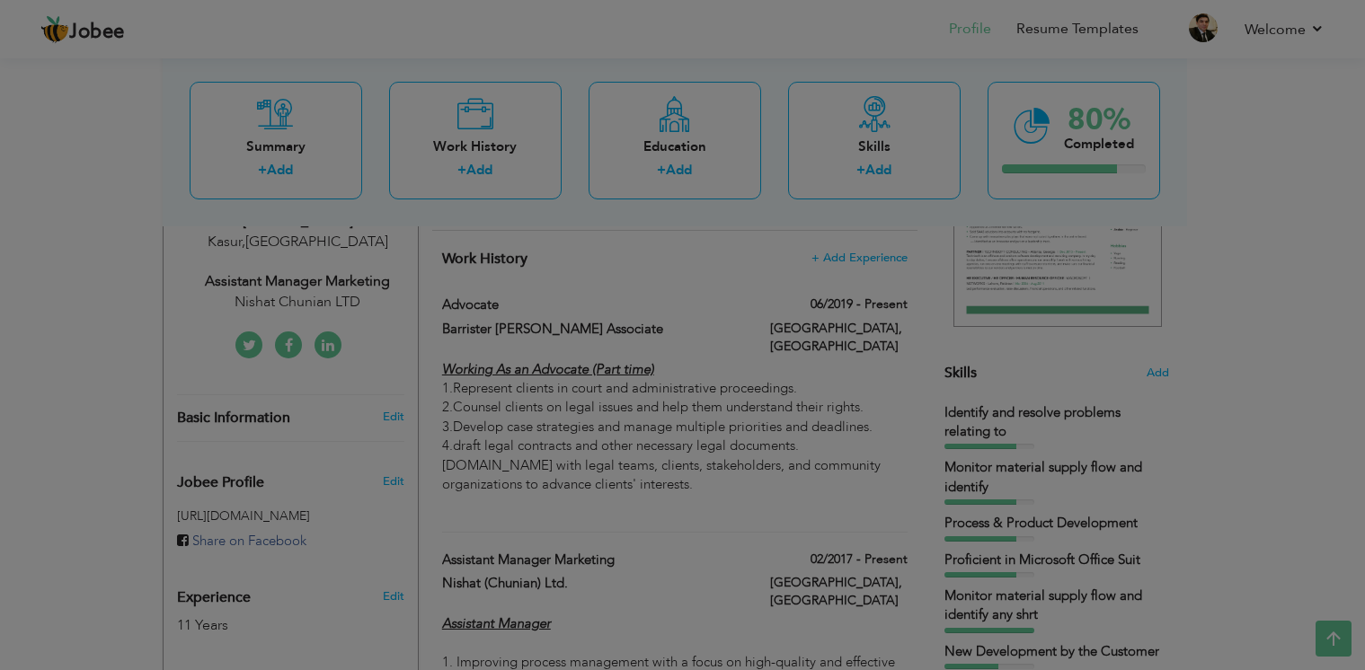
type input "Advocate"
type input "Barrister [PERSON_NAME] Associate"
type input "06/2019"
type input "[GEOGRAPHIC_DATA]"
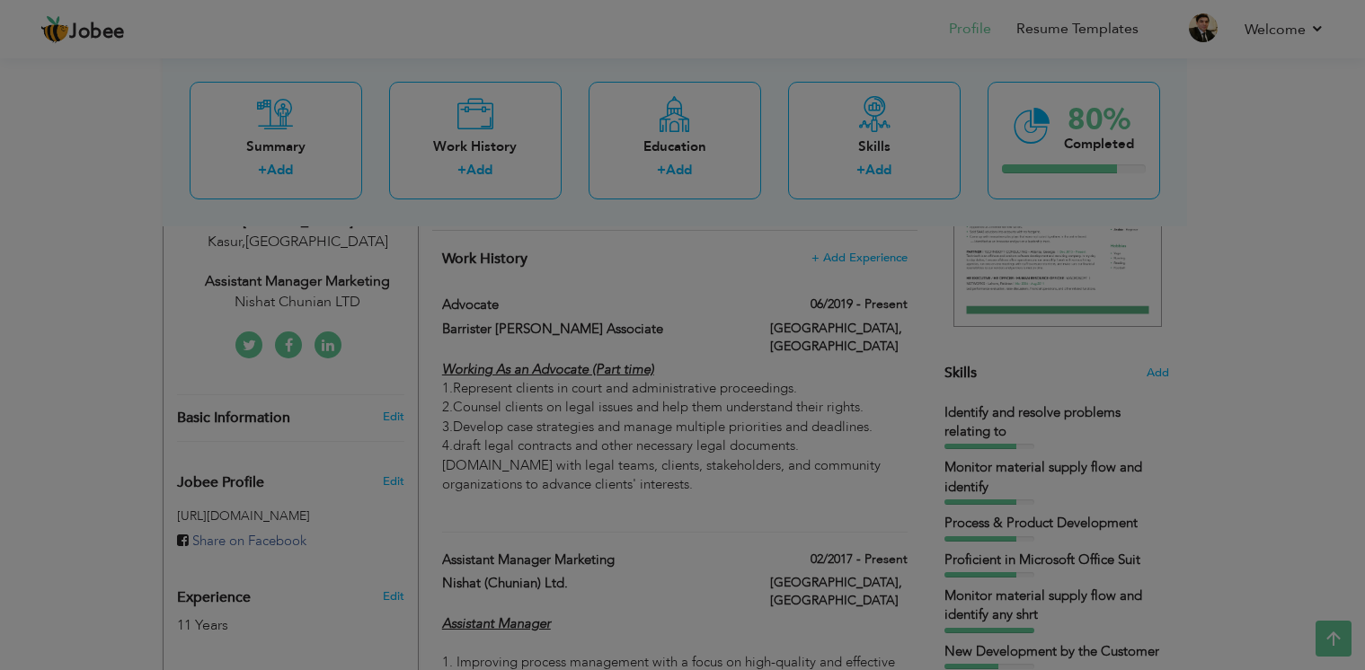
checkbox input "true"
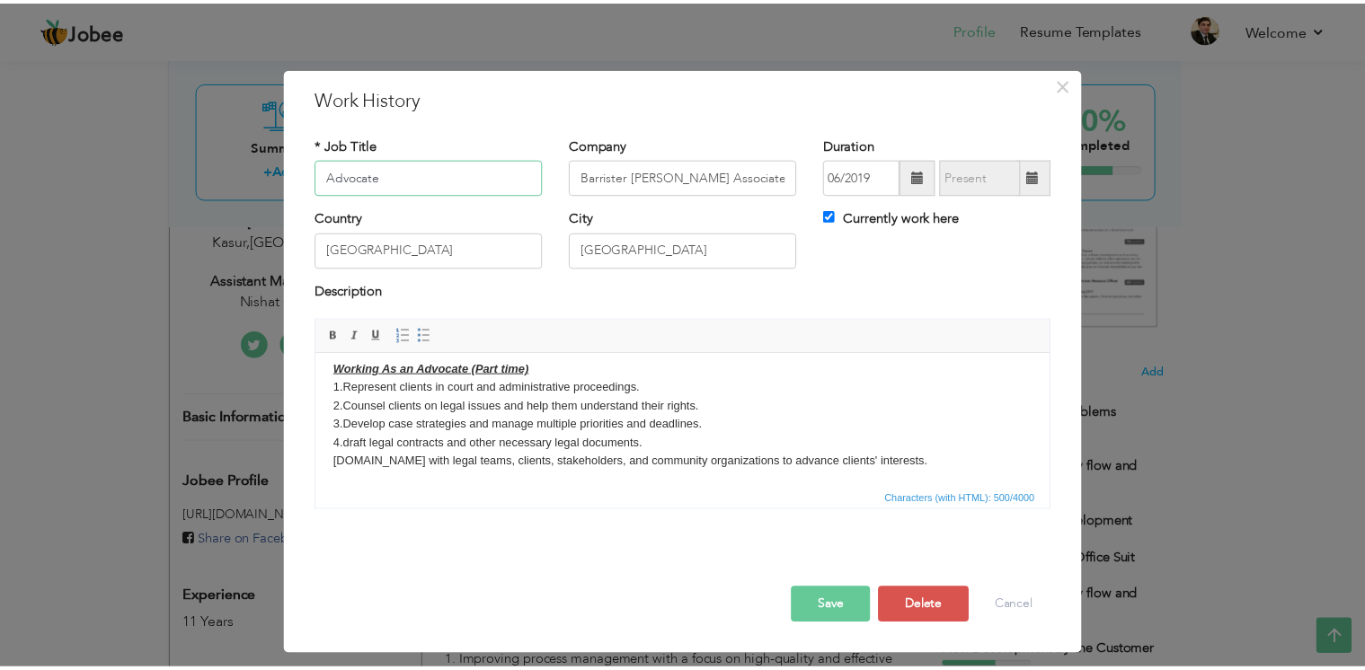
scroll to position [0, 0]
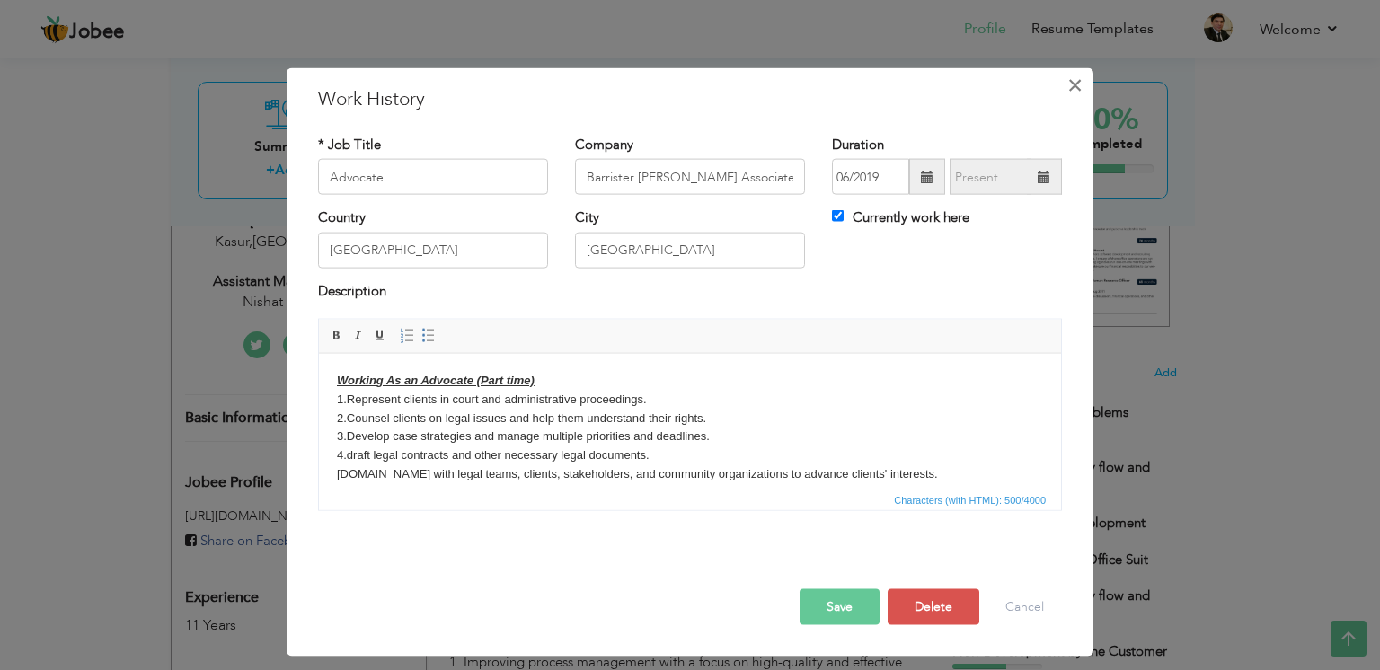
click at [1073, 84] on button "×" at bounding box center [1074, 85] width 29 height 29
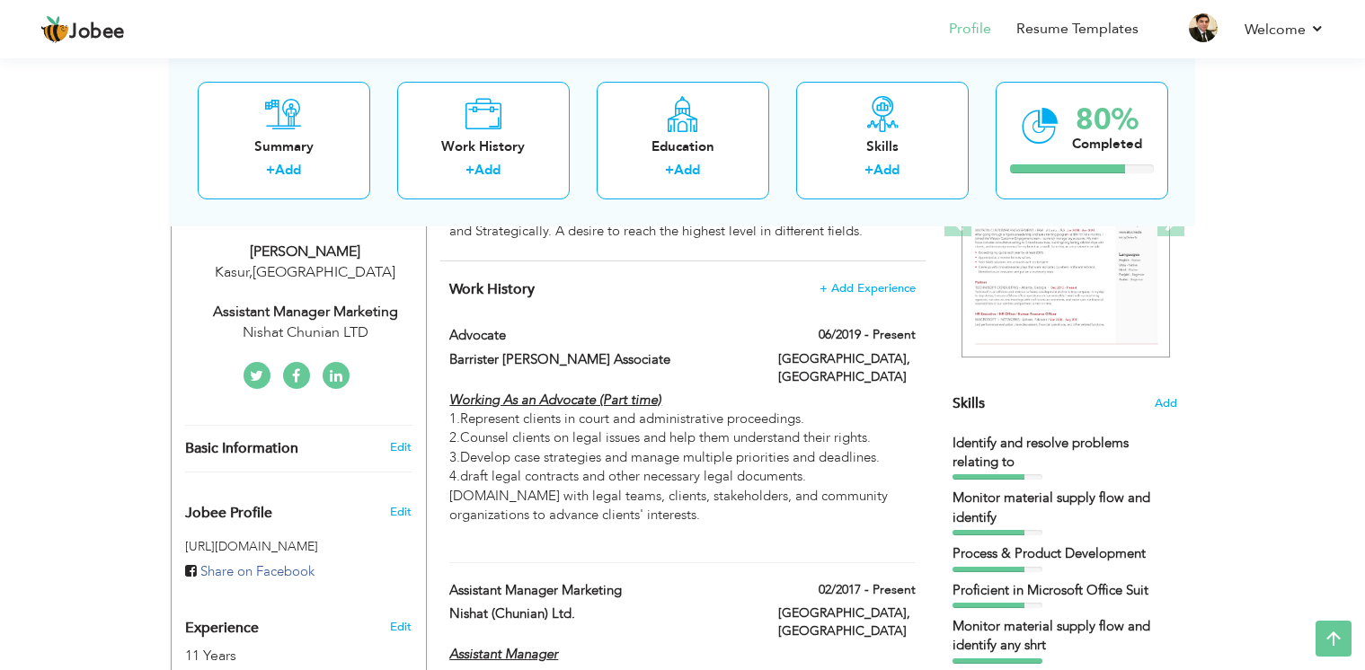
scroll to position [278, 0]
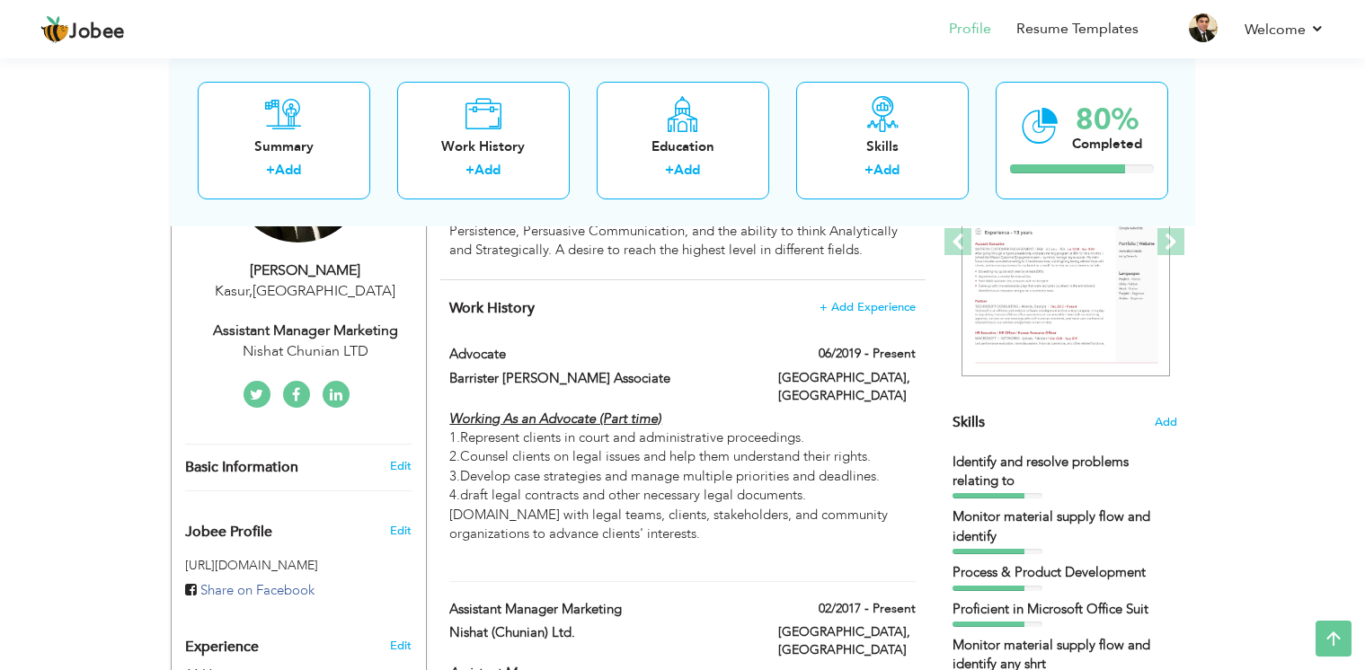
click at [1175, 237] on span at bounding box center [1170, 241] width 27 height 27
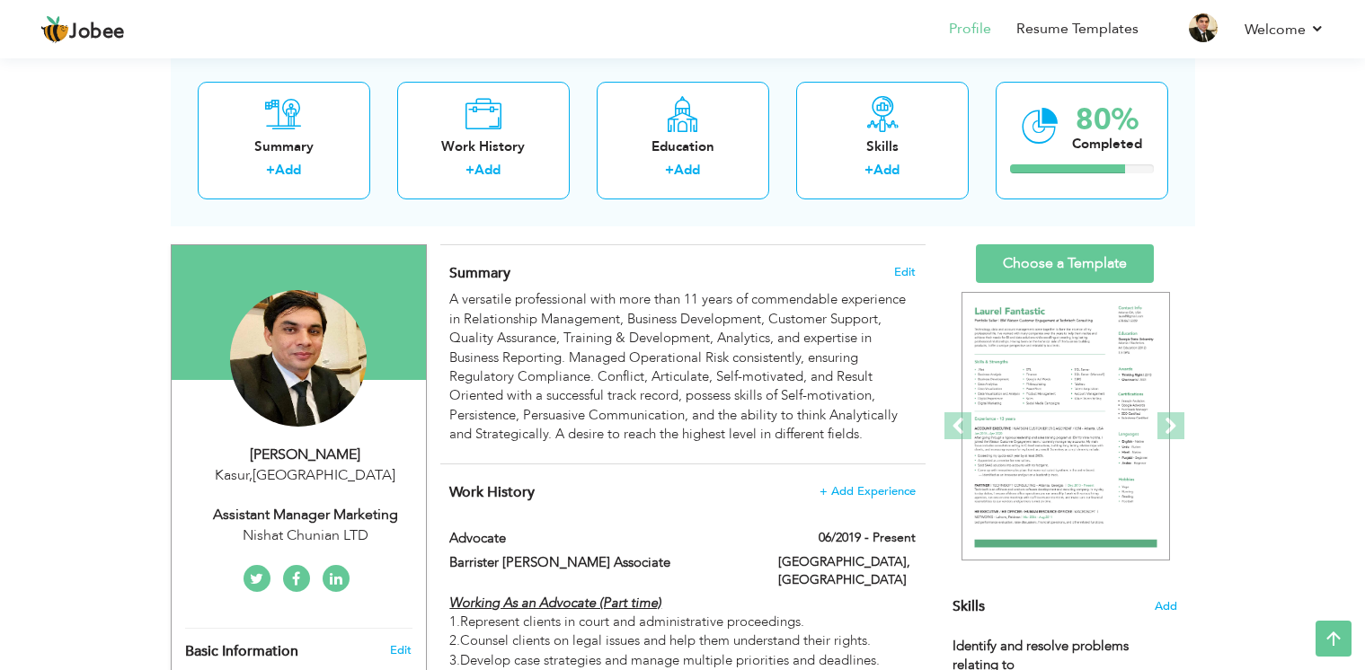
scroll to position [0, 0]
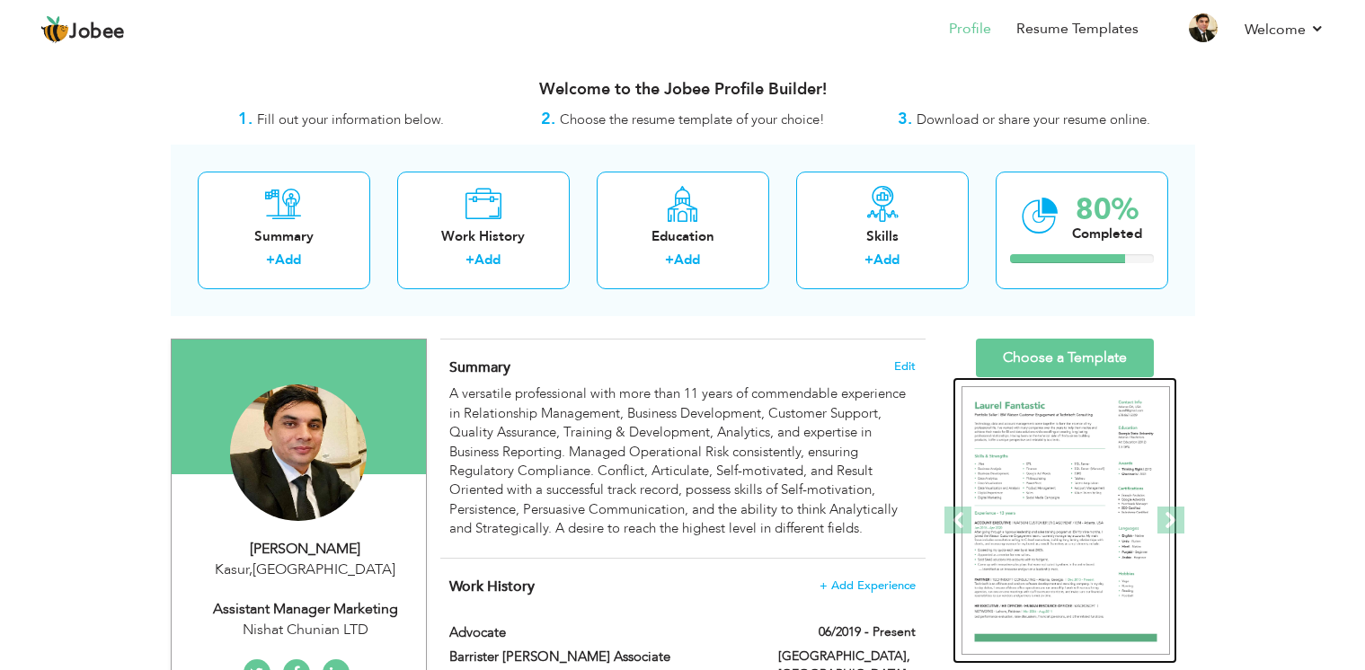
click at [1082, 523] on img at bounding box center [1065, 521] width 208 height 270
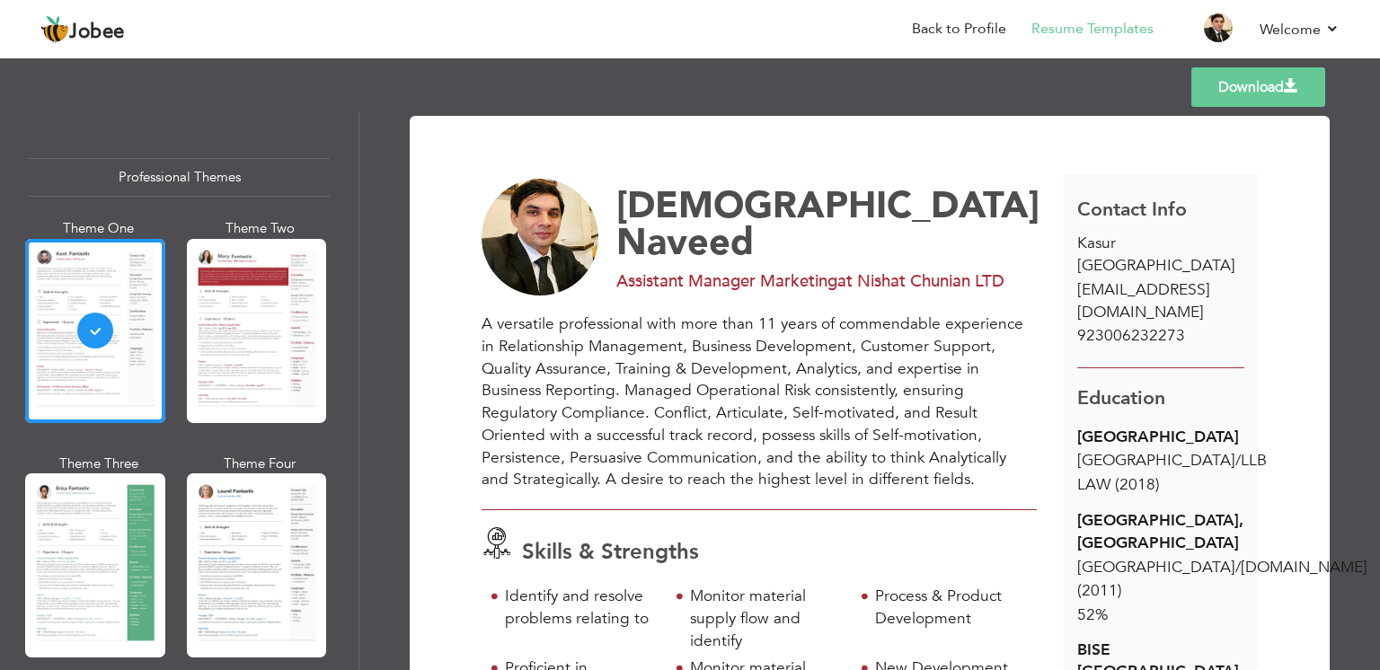
click at [1242, 102] on link "Download" at bounding box center [1258, 87] width 134 height 40
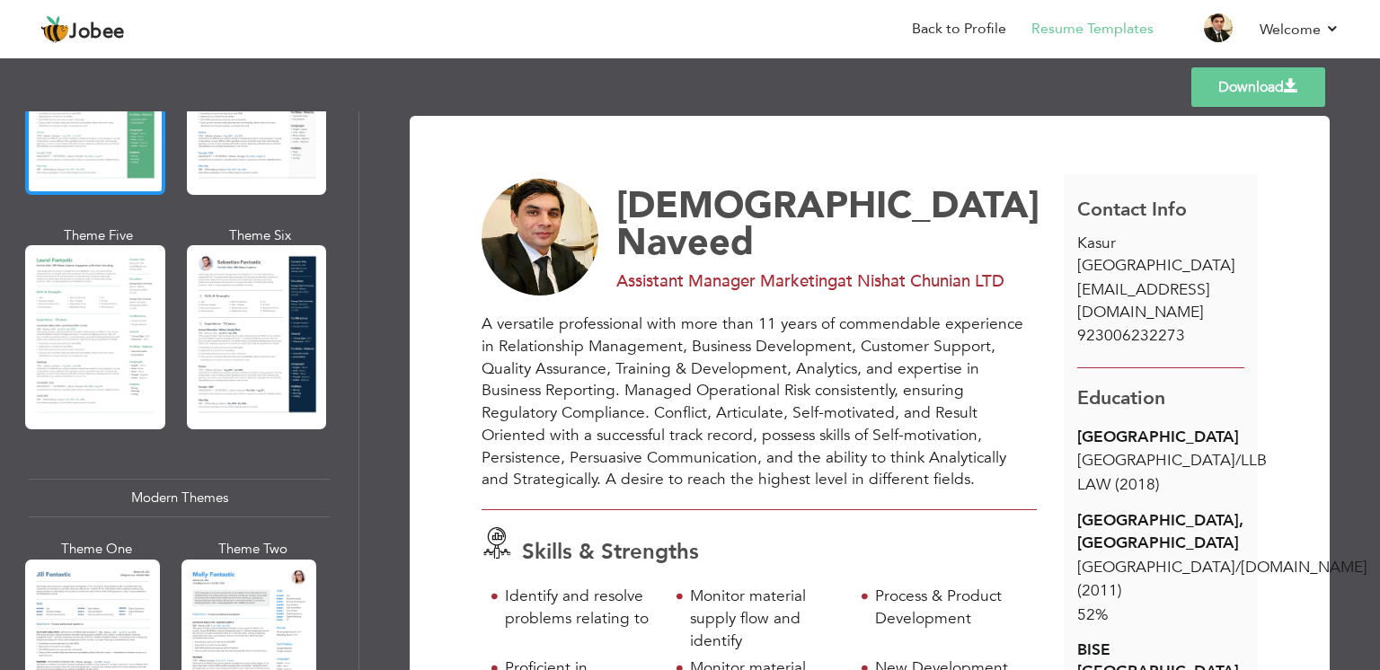
scroll to position [490, 0]
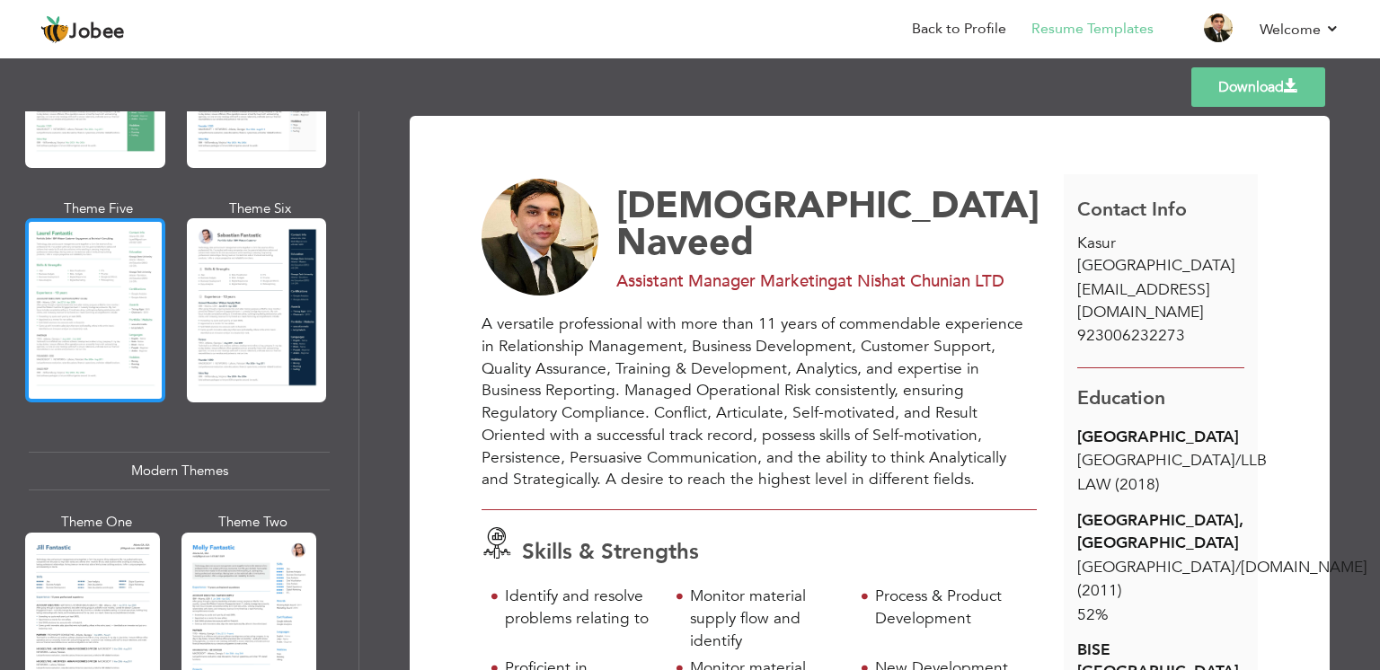
click at [94, 308] on div at bounding box center [95, 310] width 140 height 184
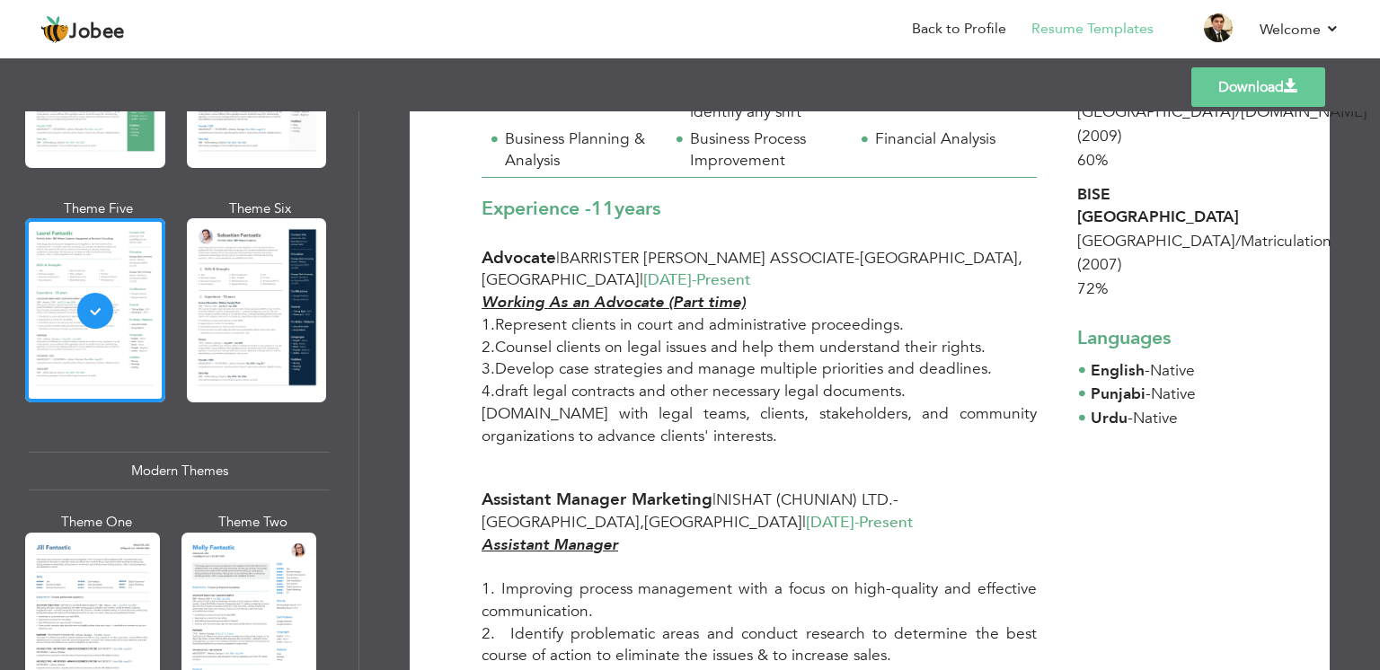
scroll to position [548, 0]
click at [743, 301] on strong "Working As an Advocate (Part time)" at bounding box center [614, 302] width 264 height 21
click at [717, 336] on div "Working As an Advocate (Part time) 1.Represent clients in court and administrat…" at bounding box center [759, 381] width 582 height 178
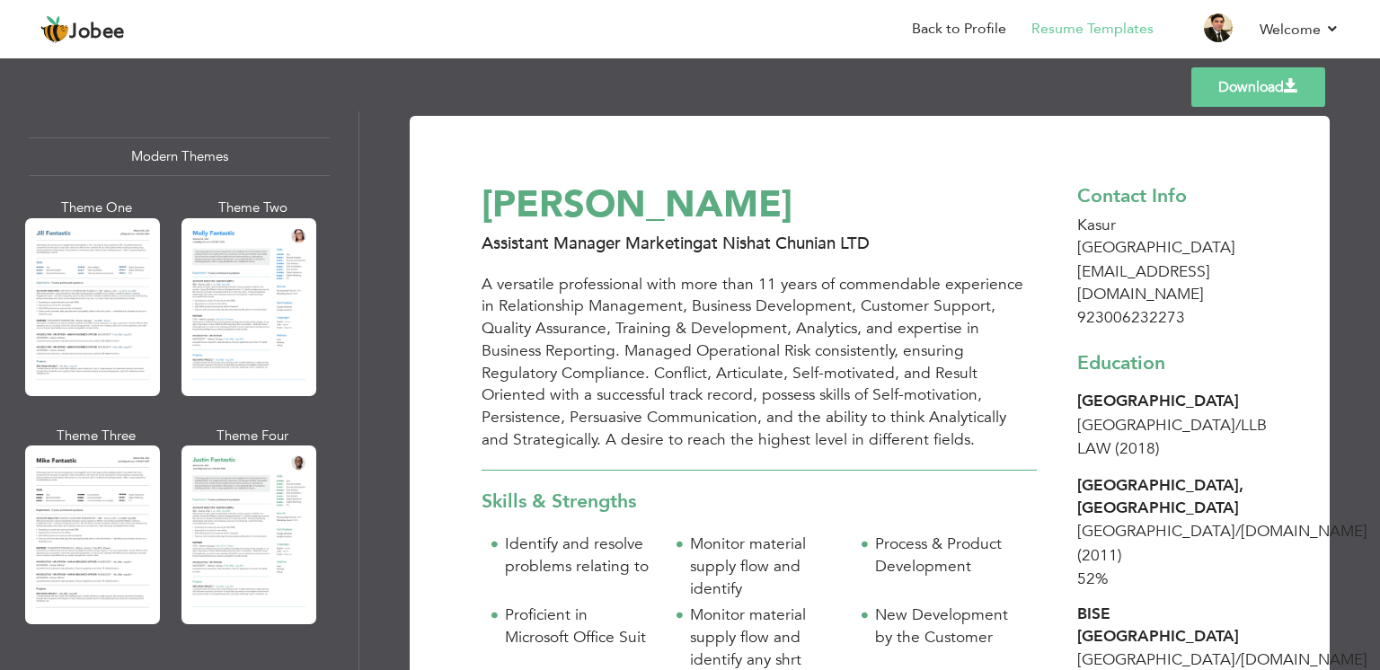
scroll to position [805, 0]
